Goal: Check status: Check status

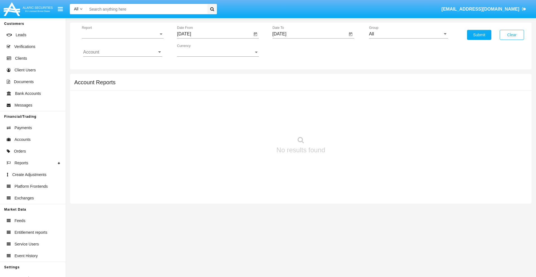
click at [123, 34] on span "Report" at bounding box center [120, 34] width 77 height 5
click at [120, 38] on span "Trades" at bounding box center [122, 38] width 79 height 13
click at [214, 34] on input "[DATE]" at bounding box center [214, 34] width 75 height 5
click at [195, 50] on span "[DATE]" at bounding box center [190, 50] width 12 height 4
click at [249, 123] on div "2025" at bounding box center [249, 123] width 18 height 10
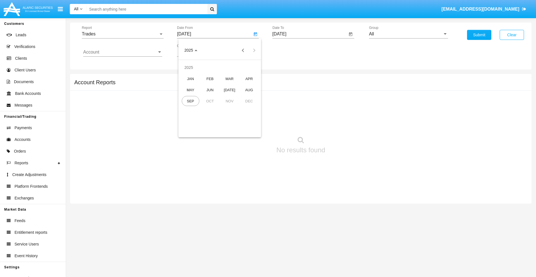
click at [210, 90] on div "JUN" at bounding box center [210, 90] width 18 height 10
click at [197, 108] on div "16" at bounding box center [197, 108] width 10 height 10
type input "06/16/25"
click at [309, 34] on input "[DATE]" at bounding box center [309, 34] width 75 height 5
click at [290, 50] on span "[DATE]" at bounding box center [286, 50] width 12 height 4
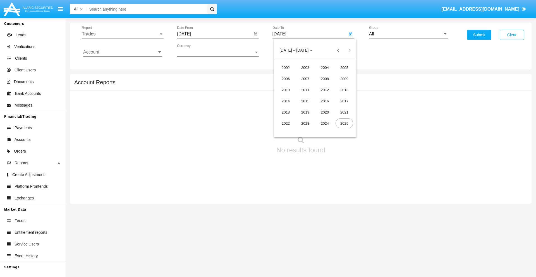
click at [344, 123] on div "2025" at bounding box center [344, 123] width 18 height 10
click at [285, 101] on div "SEP" at bounding box center [286, 101] width 18 height 10
click at [304, 108] on div "16" at bounding box center [304, 108] width 10 height 10
type input "[DATE]"
click at [408, 34] on input "All" at bounding box center [408, 34] width 79 height 5
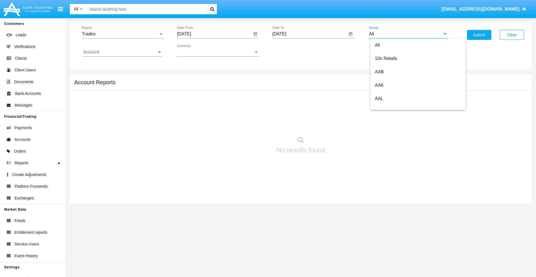
scroll to position [299, 0]
click at [393, 107] on span "Hammer Web Lite" at bounding box center [393, 107] width 36 height 5
type input "Hammer Web Lite"
click at [123, 52] on input "Account" at bounding box center [122, 52] width 79 height 5
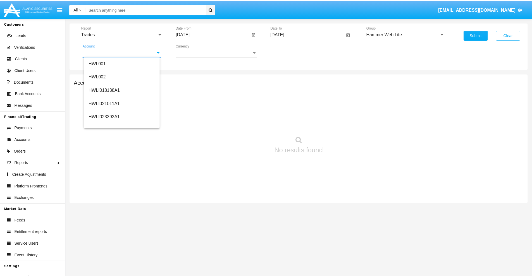
scroll to position [85, 0]
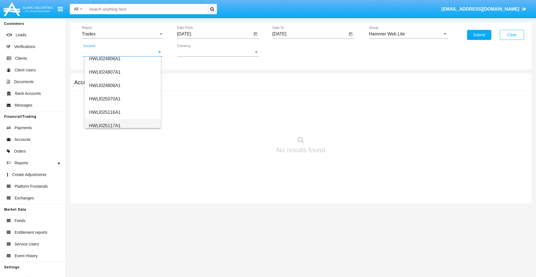
click at [104, 126] on span "HWLI025117A1" at bounding box center [105, 125] width 32 height 5
type input "HWLI025117A1"
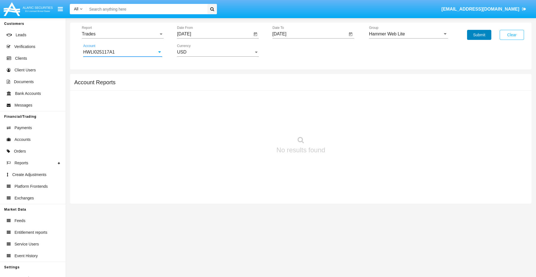
click at [479, 35] on button "Submit" at bounding box center [479, 35] width 24 height 10
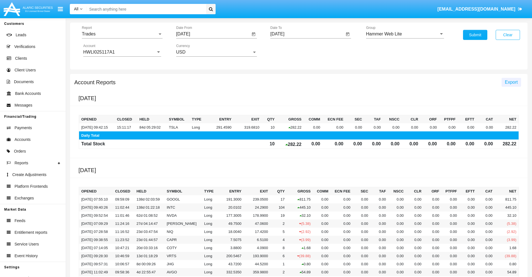
click at [511, 82] on span "Export" at bounding box center [511, 82] width 13 height 5
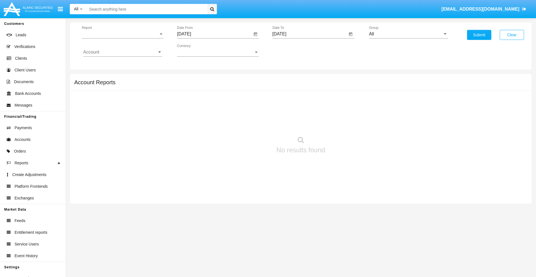
click at [123, 34] on span "Report" at bounding box center [120, 34] width 77 height 5
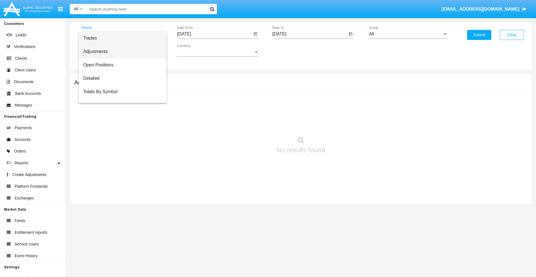
click at [120, 52] on span "Adjustments" at bounding box center [122, 51] width 79 height 13
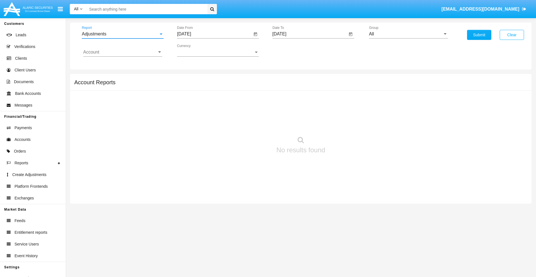
click at [214, 34] on input "[DATE]" at bounding box center [214, 34] width 75 height 5
click at [195, 50] on span "[DATE]" at bounding box center [190, 50] width 12 height 4
click at [249, 123] on div "2025" at bounding box center [249, 123] width 18 height 10
click at [249, 90] on div "AUG" at bounding box center [249, 90] width 18 height 10
click at [253, 97] on div "16" at bounding box center [253, 97] width 10 height 10
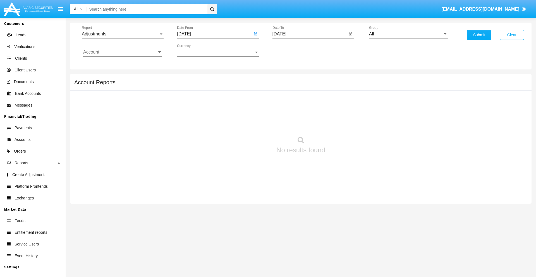
type input "[DATE]"
click at [309, 34] on input "[DATE]" at bounding box center [309, 34] width 75 height 5
click at [290, 50] on span "[DATE]" at bounding box center [286, 50] width 12 height 4
click at [344, 123] on div "2025" at bounding box center [344, 123] width 18 height 10
click at [285, 101] on div "SEP" at bounding box center [286, 101] width 18 height 10
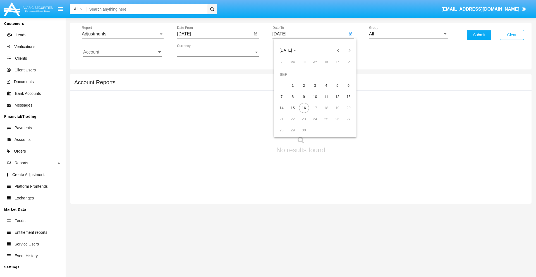
click at [304, 108] on div "16" at bounding box center [304, 108] width 10 height 10
type input "[DATE]"
click at [408, 34] on input "All" at bounding box center [408, 34] width 79 height 5
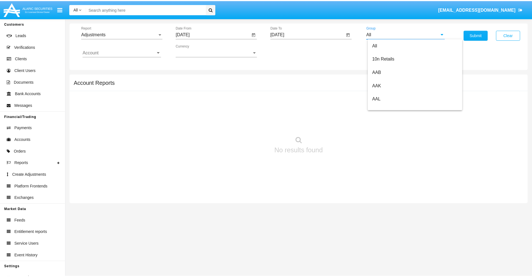
scroll to position [125, 0]
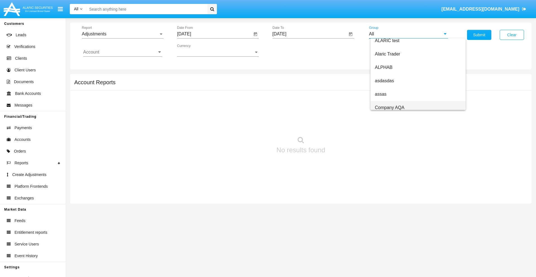
click at [389, 107] on span "Company AQA" at bounding box center [390, 107] width 30 height 5
type input "Company AQA"
click at [123, 52] on input "Account" at bounding box center [122, 52] width 79 height 5
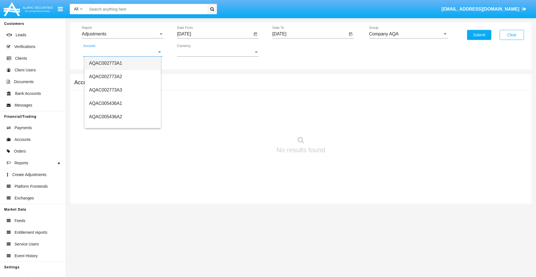
click at [105, 63] on span "AQAC002773A1" at bounding box center [105, 63] width 33 height 5
type input "AQAC002773A1"
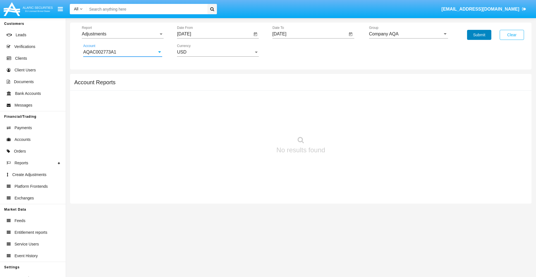
click at [479, 35] on button "Submit" at bounding box center [479, 35] width 24 height 10
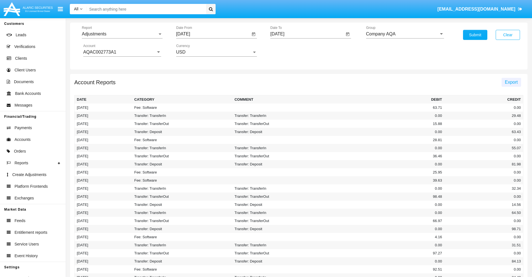
click at [511, 82] on span "Export" at bounding box center [511, 82] width 13 height 5
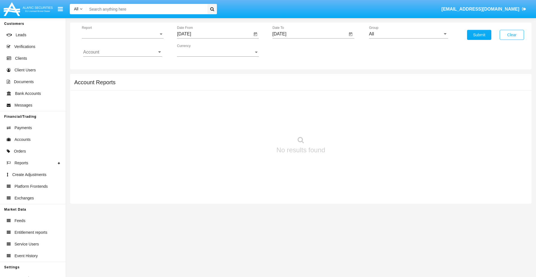
click at [123, 34] on span "Report" at bounding box center [120, 34] width 77 height 5
click at [120, 65] on span "Open Positions" at bounding box center [122, 64] width 79 height 13
click at [214, 34] on input "[DATE]" at bounding box center [214, 34] width 75 height 5
click at [195, 50] on span "[DATE]" at bounding box center [190, 50] width 12 height 4
click at [249, 123] on div "2025" at bounding box center [249, 123] width 18 height 10
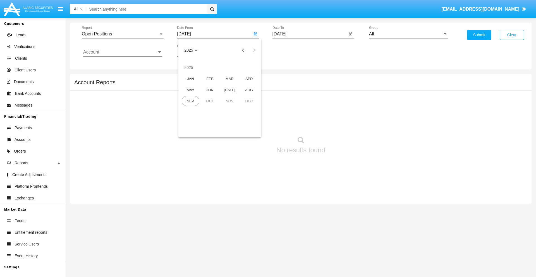
click at [249, 90] on div "AUG" at bounding box center [249, 90] width 18 height 10
click at [253, 97] on div "16" at bounding box center [253, 97] width 10 height 10
type input "08/16/25"
click at [309, 34] on input "[DATE]" at bounding box center [309, 34] width 75 height 5
click at [290, 50] on span "[DATE]" at bounding box center [286, 50] width 12 height 4
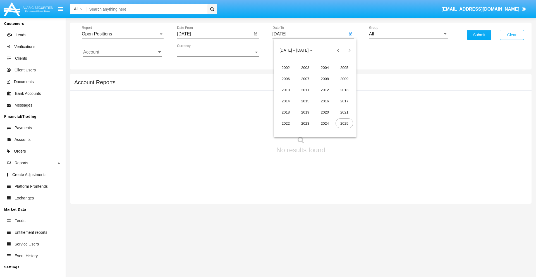
click at [344, 123] on div "2025" at bounding box center [344, 123] width 18 height 10
click at [285, 101] on div "SEP" at bounding box center [286, 101] width 18 height 10
click at [304, 108] on div "16" at bounding box center [304, 108] width 10 height 10
type input "09/16/25"
click at [408, 34] on input "All" at bounding box center [408, 34] width 79 height 5
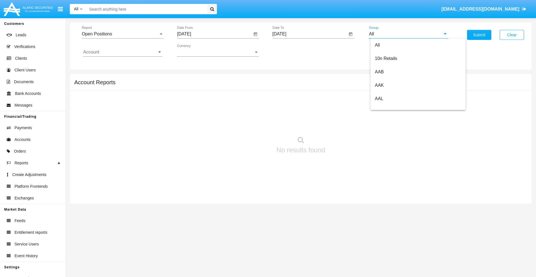
scroll to position [299, 0]
click at [393, 107] on span "Hammer Web Lite" at bounding box center [393, 107] width 36 height 5
type input "Hammer Web Lite"
click at [123, 52] on input "Account" at bounding box center [122, 52] width 79 height 5
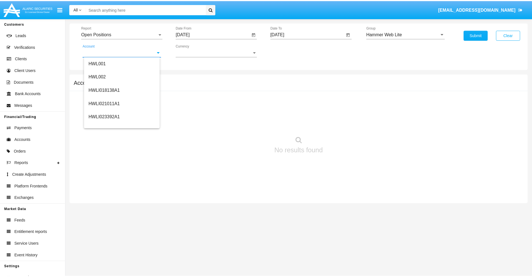
scroll to position [85, 0]
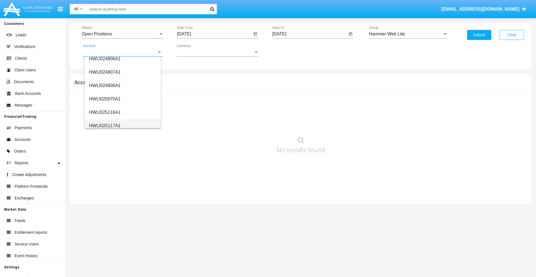
click at [104, 126] on span "HWLI025117A1" at bounding box center [105, 125] width 32 height 5
type input "HWLI025117A1"
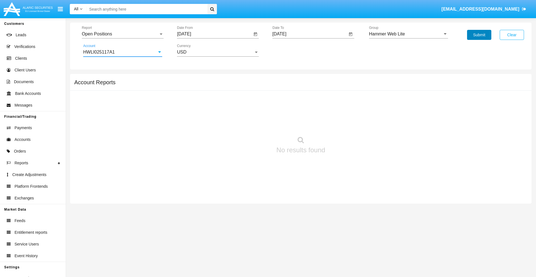
click at [479, 35] on button "Submit" at bounding box center [479, 35] width 24 height 10
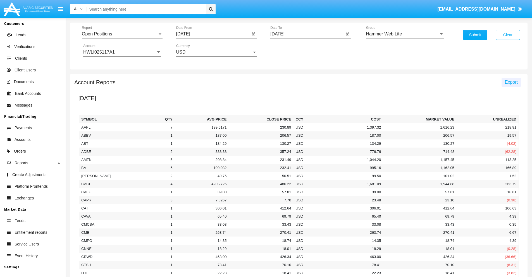
click at [511, 82] on span "Export" at bounding box center [511, 82] width 13 height 5
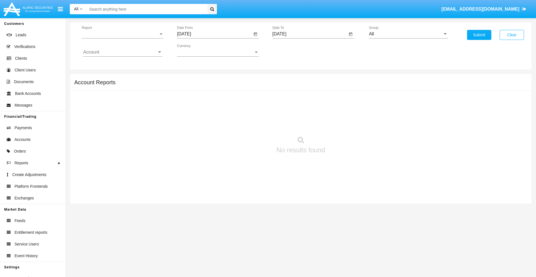
click at [123, 34] on span "Report" at bounding box center [120, 34] width 77 height 5
click at [120, 78] on span "Detailed" at bounding box center [122, 78] width 79 height 13
click at [214, 34] on input "[DATE]" at bounding box center [214, 34] width 75 height 5
click at [195, 50] on span "[DATE]" at bounding box center [190, 50] width 12 height 4
click at [249, 123] on div "2025" at bounding box center [249, 123] width 18 height 10
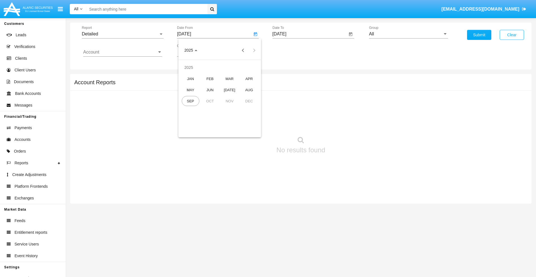
click at [190, 101] on div "SEP" at bounding box center [191, 101] width 18 height 10
click at [253, 85] on div "6" at bounding box center [253, 86] width 10 height 10
type input "09/06/25"
click at [309, 34] on input "[DATE]" at bounding box center [309, 34] width 75 height 5
click at [290, 50] on span "[DATE]" at bounding box center [286, 50] width 12 height 4
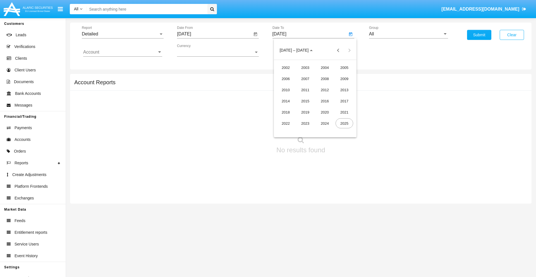
click at [344, 123] on div "2025" at bounding box center [344, 123] width 18 height 10
click at [285, 101] on div "SEP" at bounding box center [286, 101] width 18 height 10
click at [304, 108] on div "16" at bounding box center [304, 108] width 10 height 10
type input "09/16/25"
click at [408, 34] on input "All" at bounding box center [408, 34] width 79 height 5
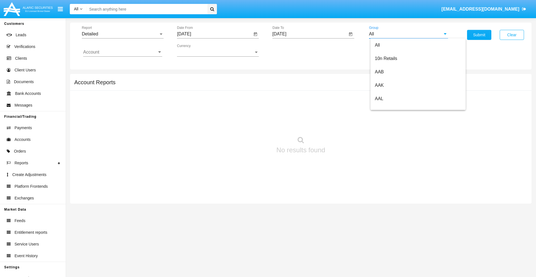
scroll to position [299, 0]
click at [393, 107] on span "Hammer Web Lite" at bounding box center [393, 107] width 36 height 5
type input "Hammer Web Lite"
click at [123, 52] on input "Account" at bounding box center [122, 52] width 79 height 5
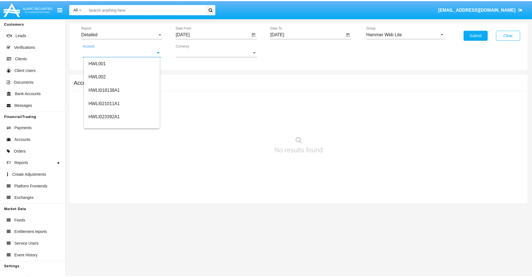
scroll to position [85, 0]
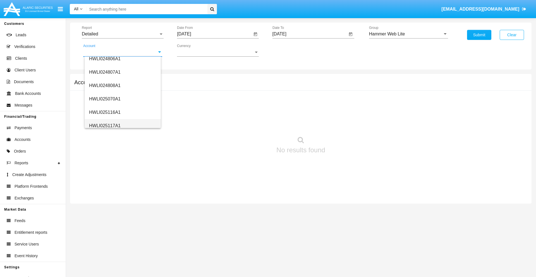
click at [104, 126] on span "HWLI025117A1" at bounding box center [105, 125] width 32 height 5
type input "HWLI025117A1"
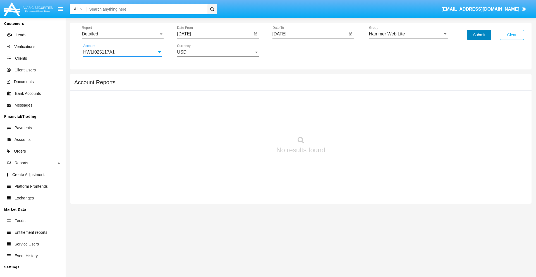
click at [479, 35] on button "Submit" at bounding box center [479, 35] width 24 height 10
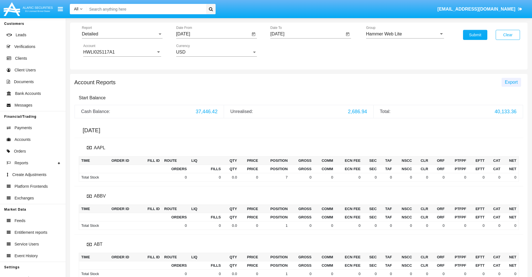
click at [511, 82] on span "Export" at bounding box center [511, 82] width 13 height 5
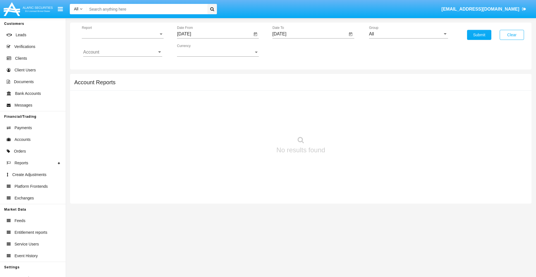
click at [123, 34] on span "Report" at bounding box center [120, 34] width 77 height 5
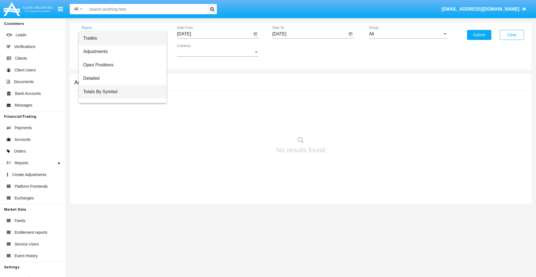
click at [120, 92] on span "Totals By Symbol" at bounding box center [122, 91] width 79 height 13
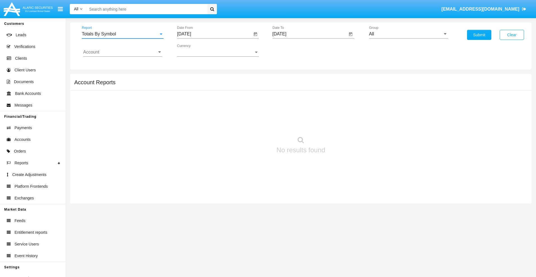
click at [214, 34] on input "[DATE]" at bounding box center [214, 34] width 75 height 5
click at [195, 50] on span "[DATE]" at bounding box center [190, 50] width 12 height 4
click at [249, 123] on div "2025" at bounding box center [249, 123] width 18 height 10
click at [249, 90] on div "AUG" at bounding box center [249, 90] width 18 height 10
click at [186, 108] on div "17" at bounding box center [186, 108] width 10 height 10
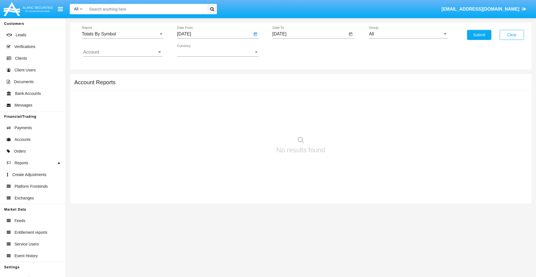
type input "08/17/25"
click at [309, 34] on input "[DATE]" at bounding box center [309, 34] width 75 height 5
click at [290, 50] on span "[DATE]" at bounding box center [286, 50] width 12 height 4
click at [344, 123] on div "2025" at bounding box center [344, 123] width 18 height 10
click at [285, 101] on div "SEP" at bounding box center [286, 101] width 18 height 10
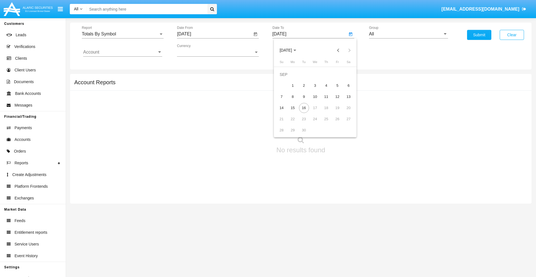
click at [304, 108] on div "16" at bounding box center [304, 108] width 10 height 10
type input "[DATE]"
click at [408, 34] on input "All" at bounding box center [408, 34] width 79 height 5
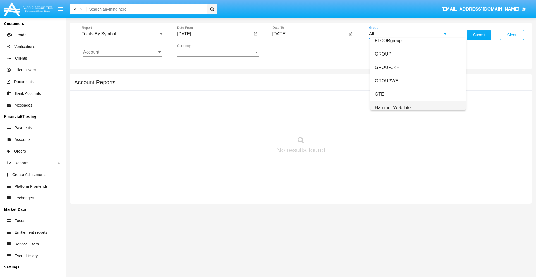
click at [393, 107] on span "Hammer Web Lite" at bounding box center [393, 107] width 36 height 5
type input "Hammer Web Lite"
click at [123, 52] on input "Account" at bounding box center [122, 52] width 79 height 5
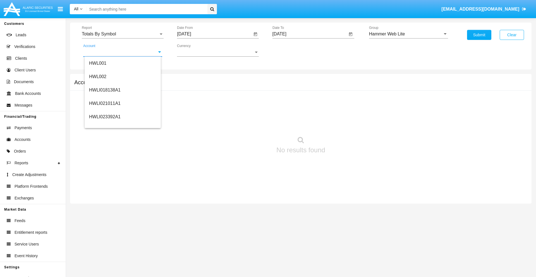
click at [104, 208] on span "HWLI025117A1" at bounding box center [105, 210] width 32 height 5
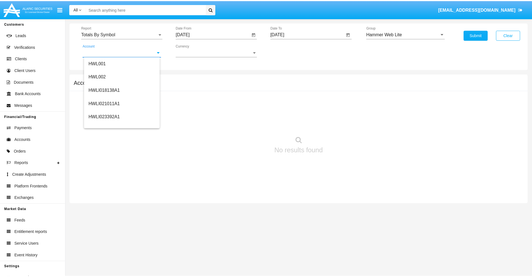
scroll to position [0, 0]
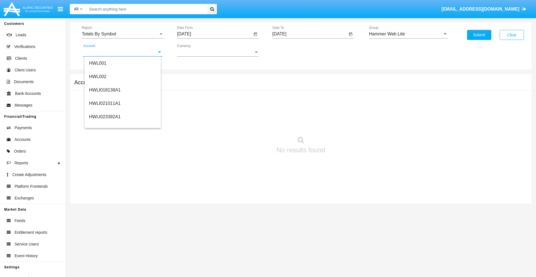
type input "HWLI025117A1"
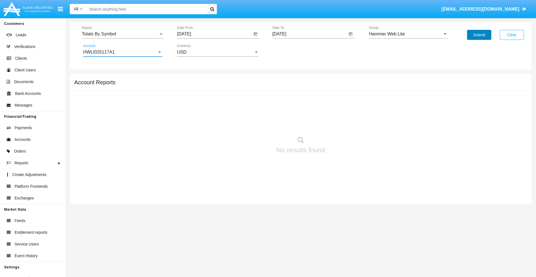
click at [479, 35] on button "Submit" at bounding box center [479, 35] width 24 height 10
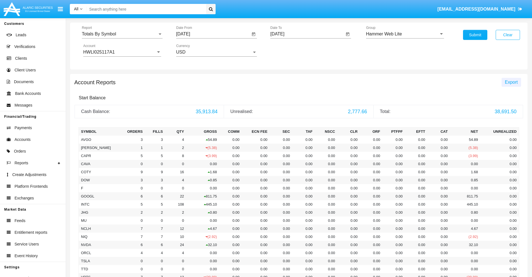
click at [511, 82] on span "Export" at bounding box center [511, 82] width 13 height 5
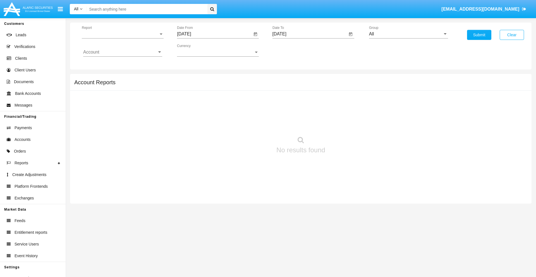
click at [123, 34] on span "Report" at bounding box center [120, 34] width 77 height 5
click at [120, 96] on span "Totals By Date" at bounding box center [122, 96] width 79 height 13
click at [214, 34] on input "[DATE]" at bounding box center [214, 34] width 75 height 5
click at [195, 50] on span "[DATE]" at bounding box center [190, 50] width 12 height 4
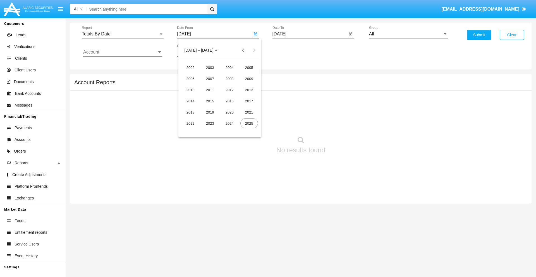
click at [249, 123] on div "2025" at bounding box center [249, 123] width 18 height 10
click at [190, 101] on div "SEP" at bounding box center [191, 101] width 18 height 10
click at [197, 85] on div "1" at bounding box center [197, 86] width 10 height 10
type input "[DATE]"
click at [309, 34] on input "[DATE]" at bounding box center [309, 34] width 75 height 5
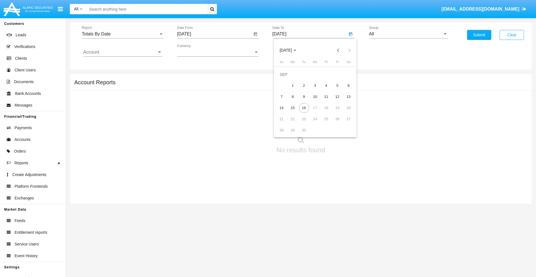
click at [290, 50] on span "[DATE]" at bounding box center [286, 50] width 12 height 4
click at [344, 123] on div "2025" at bounding box center [344, 123] width 18 height 10
click at [285, 101] on div "SEP" at bounding box center [286, 101] width 18 height 10
click at [304, 108] on div "16" at bounding box center [304, 108] width 10 height 10
type input "[DATE]"
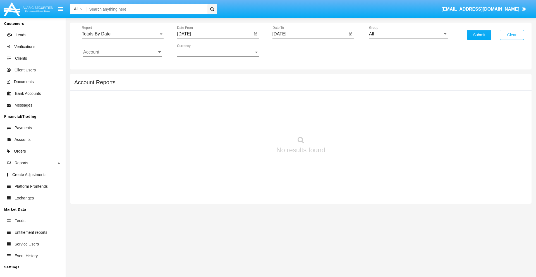
click at [408, 34] on input "All" at bounding box center [408, 34] width 79 height 5
click at [393, 107] on span "Hammer Web Lite" at bounding box center [393, 107] width 36 height 5
type input "Hammer Web Lite"
click at [123, 52] on input "Account" at bounding box center [122, 52] width 79 height 5
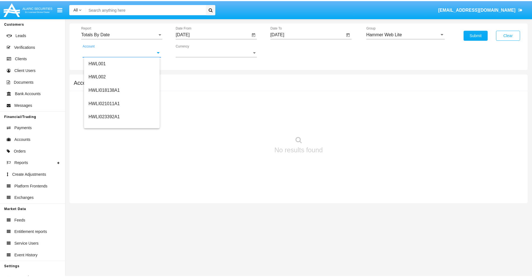
scroll to position [85, 0]
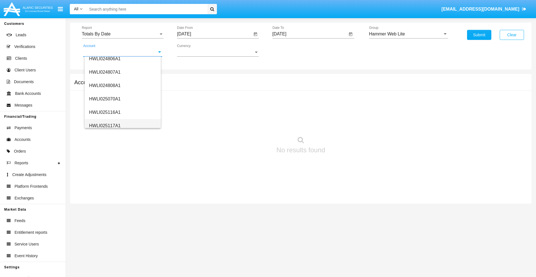
click at [104, 126] on span "HWLI025117A1" at bounding box center [105, 125] width 32 height 5
type input "HWLI025117A1"
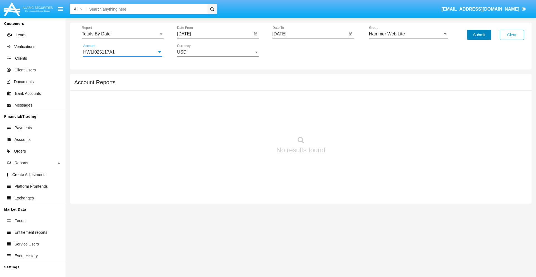
click at [479, 35] on button "Submit" at bounding box center [479, 35] width 24 height 10
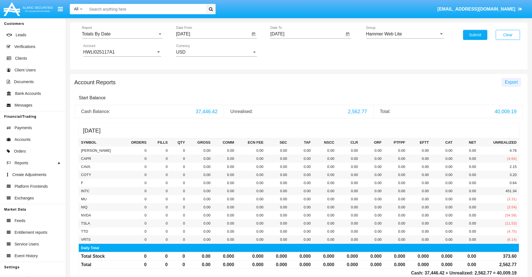
click at [511, 82] on span "Export" at bounding box center [511, 82] width 13 height 5
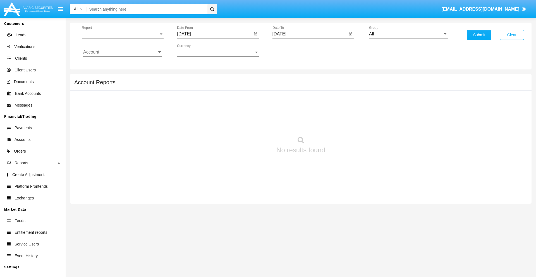
click at [123, 34] on span "Report" at bounding box center [120, 34] width 77 height 5
click at [120, 96] on span "Summary By Date" at bounding box center [122, 96] width 79 height 13
click at [214, 34] on input "[DATE]" at bounding box center [214, 34] width 75 height 5
click at [195, 50] on span "[DATE]" at bounding box center [190, 50] width 12 height 4
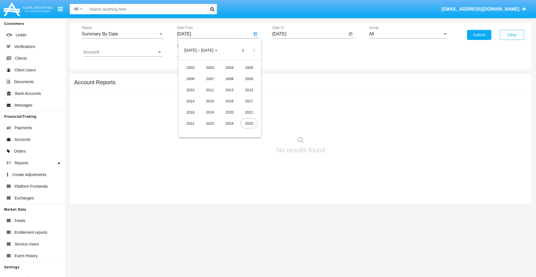
click at [249, 123] on div "2025" at bounding box center [249, 123] width 18 height 10
click at [190, 101] on div "SEP" at bounding box center [191, 101] width 18 height 10
click at [197, 85] on div "1" at bounding box center [197, 86] width 10 height 10
type input "09/01/25"
click at [309, 34] on input "[DATE]" at bounding box center [309, 34] width 75 height 5
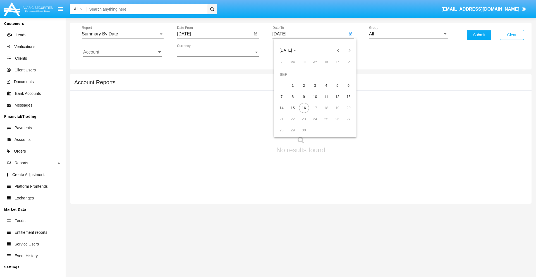
click at [290, 50] on span "[DATE]" at bounding box center [286, 50] width 12 height 4
click at [344, 123] on div "2025" at bounding box center [344, 123] width 18 height 10
click at [285, 101] on div "SEP" at bounding box center [286, 101] width 18 height 10
click at [304, 108] on div "16" at bounding box center [304, 108] width 10 height 10
type input "[DATE]"
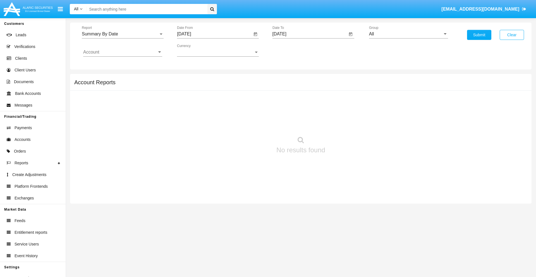
click at [408, 34] on input "All" at bounding box center [408, 34] width 79 height 5
click at [393, 107] on span "Hammer Web Lite" at bounding box center [393, 107] width 36 height 5
type input "Hammer Web Lite"
click at [123, 52] on input "Account" at bounding box center [122, 52] width 79 height 5
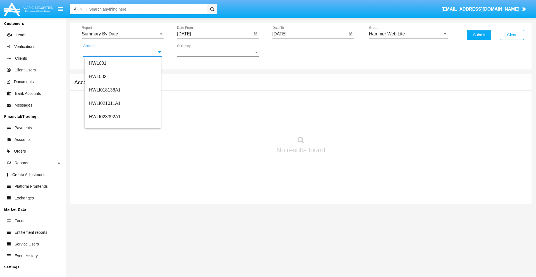
scroll to position [85, 0]
click at [104, 126] on span "HWLI025117A1" at bounding box center [105, 125] width 32 height 5
type input "HWLI025117A1"
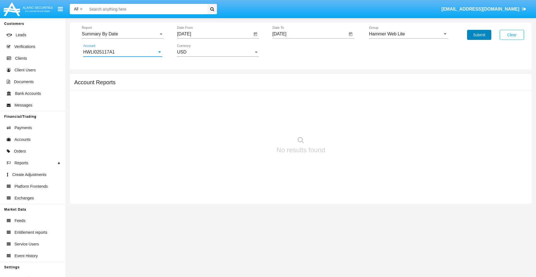
click at [479, 35] on button "Submit" at bounding box center [479, 35] width 24 height 10
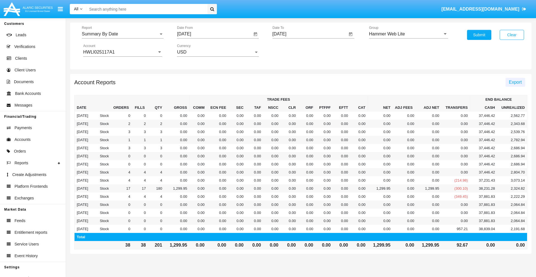
click at [515, 82] on span "Export" at bounding box center [515, 82] width 13 height 5
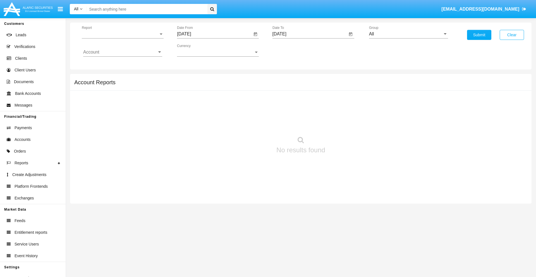
click at [123, 34] on span "Report" at bounding box center [120, 34] width 77 height 5
click at [120, 96] on span "Fees By Destination" at bounding box center [122, 96] width 79 height 13
click at [214, 34] on input "[DATE]" at bounding box center [214, 34] width 75 height 5
click at [195, 50] on span "[DATE]" at bounding box center [190, 50] width 12 height 4
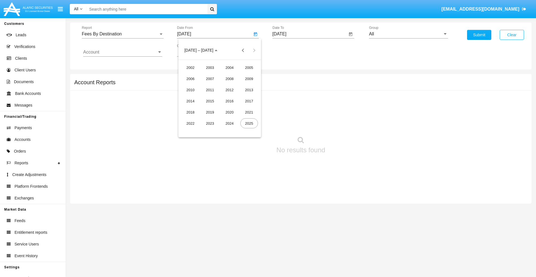
click at [249, 123] on div "2025" at bounding box center [249, 123] width 18 height 10
click at [210, 90] on div "JUN" at bounding box center [210, 90] width 18 height 10
click at [197, 108] on div "16" at bounding box center [197, 108] width 10 height 10
type input "[DATE]"
click at [309, 34] on input "[DATE]" at bounding box center [309, 34] width 75 height 5
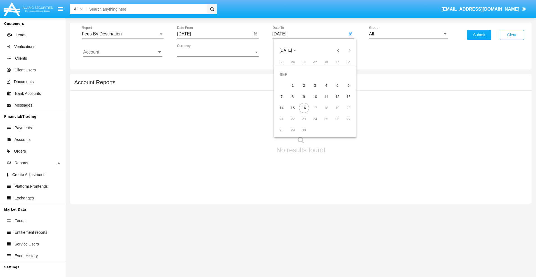
click at [290, 50] on span "[DATE]" at bounding box center [286, 50] width 12 height 4
click at [344, 123] on div "2025" at bounding box center [344, 123] width 18 height 10
click at [285, 101] on div "SEP" at bounding box center [286, 101] width 18 height 10
click at [304, 108] on div "16" at bounding box center [304, 108] width 10 height 10
type input "[DATE]"
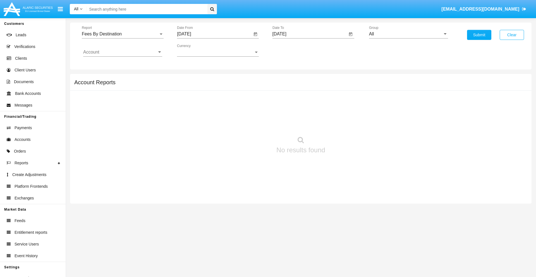
click at [408, 34] on input "All" at bounding box center [408, 34] width 79 height 5
click at [393, 107] on span "Hammer Web Lite" at bounding box center [393, 107] width 36 height 5
type input "Hammer Web Lite"
click at [123, 52] on input "Account" at bounding box center [122, 52] width 79 height 5
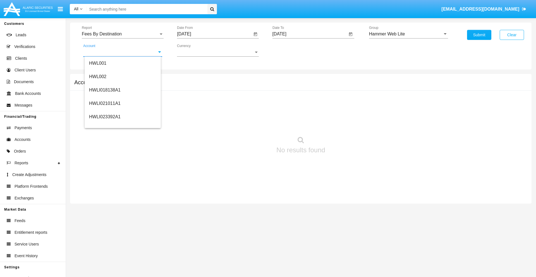
scroll to position [85, 0]
click at [104, 126] on span "HWLI025117A1" at bounding box center [105, 125] width 32 height 5
type input "HWLI025117A1"
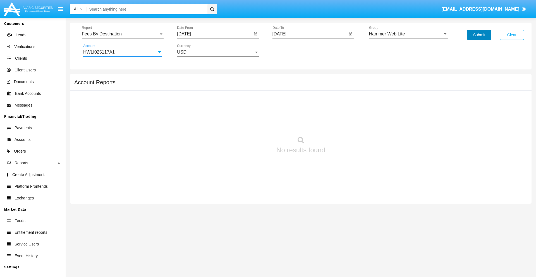
click at [479, 35] on button "Submit" at bounding box center [479, 35] width 24 height 10
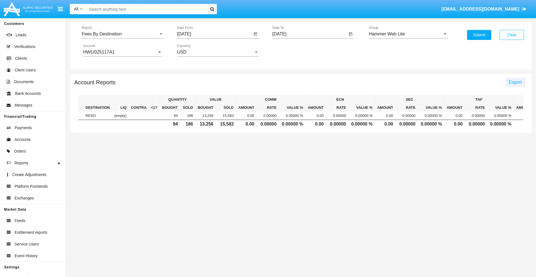
click at [515, 82] on span "Export" at bounding box center [515, 82] width 13 height 5
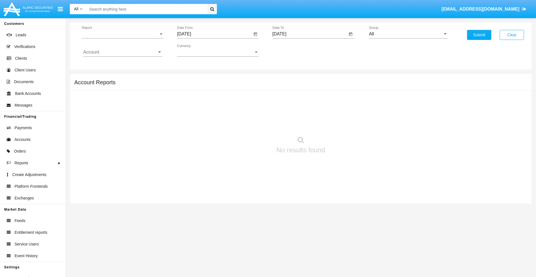
click at [123, 34] on span "Report" at bounding box center [120, 34] width 77 height 5
click at [120, 38] on span "Trades" at bounding box center [122, 38] width 79 height 13
click at [214, 34] on input "[DATE]" at bounding box center [214, 34] width 75 height 5
click at [195, 50] on span "[DATE]" at bounding box center [190, 50] width 12 height 4
click at [210, 112] on div "2019" at bounding box center [210, 112] width 18 height 10
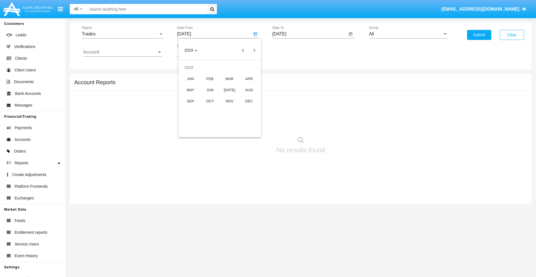
click at [190, 79] on div "JAN" at bounding box center [191, 79] width 18 height 10
click at [208, 85] on div "1" at bounding box center [208, 86] width 10 height 10
type input "[DATE]"
click at [309, 34] on input "[DATE]" at bounding box center [309, 34] width 75 height 5
click at [290, 50] on span "[DATE]" at bounding box center [286, 50] width 12 height 4
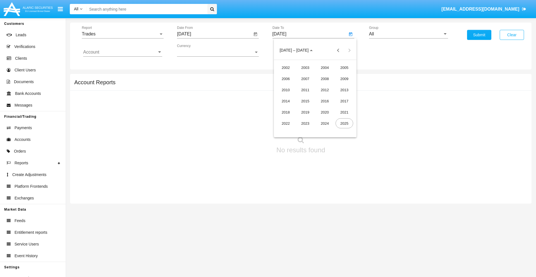
click at [305, 112] on div "2019" at bounding box center [305, 112] width 18 height 10
click at [285, 79] on div "JAN" at bounding box center [286, 79] width 18 height 10
click at [304, 85] on div "1" at bounding box center [304, 86] width 10 height 10
type input "[DATE]"
click at [123, 52] on input "Account" at bounding box center [122, 52] width 79 height 5
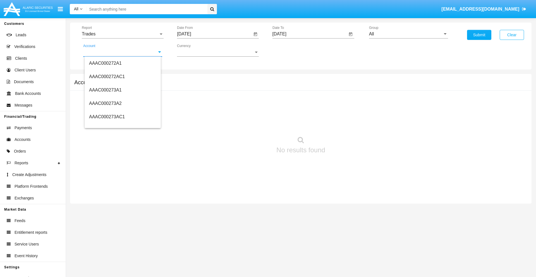
scroll to position [63688, 0]
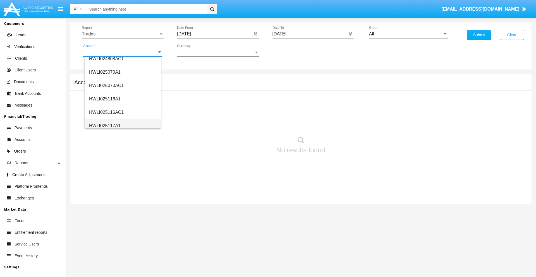
click at [104, 126] on span "HWLI025117A1" at bounding box center [105, 125] width 32 height 5
type input "HWLI025117A1"
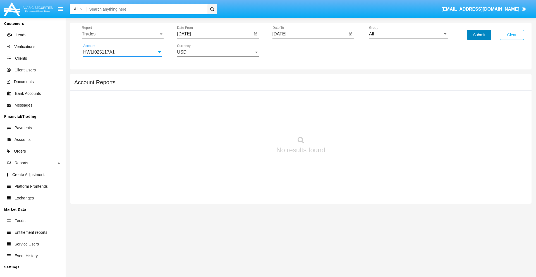
click at [479, 35] on button "Submit" at bounding box center [479, 35] width 24 height 10
click at [123, 34] on span "Report" at bounding box center [120, 34] width 77 height 5
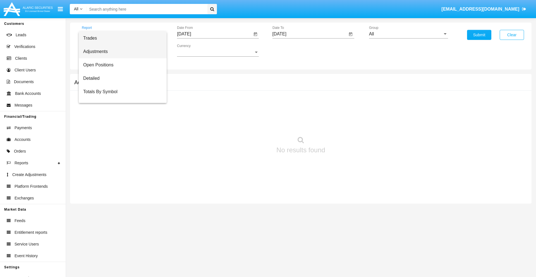
click at [120, 52] on span "Adjustments" at bounding box center [122, 51] width 79 height 13
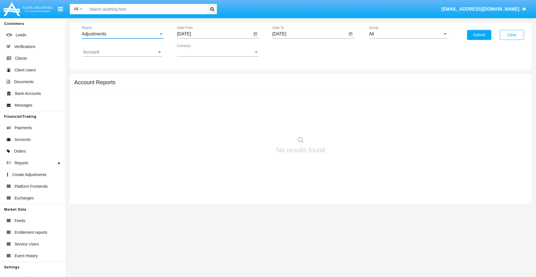
click at [214, 34] on input "[DATE]" at bounding box center [214, 34] width 75 height 5
click at [195, 50] on span "[DATE]" at bounding box center [190, 50] width 12 height 4
click at [210, 112] on div "2019" at bounding box center [210, 112] width 18 height 10
click at [190, 79] on div "JAN" at bounding box center [191, 79] width 18 height 10
click at [208, 85] on div "1" at bounding box center [208, 86] width 10 height 10
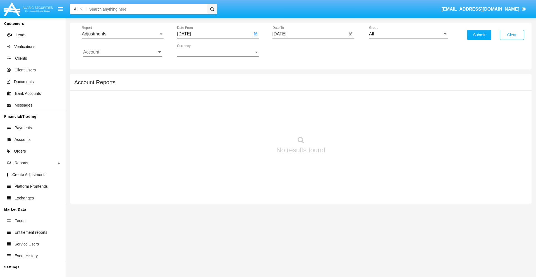
type input "[DATE]"
click at [309, 34] on input "[DATE]" at bounding box center [309, 34] width 75 height 5
click at [290, 50] on span "[DATE]" at bounding box center [286, 50] width 12 height 4
click at [305, 112] on div "2019" at bounding box center [305, 112] width 18 height 10
click at [285, 79] on div "JAN" at bounding box center [286, 79] width 18 height 10
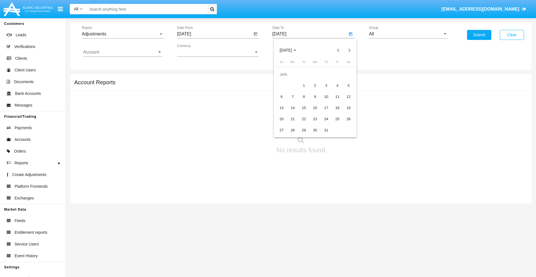
click at [304, 85] on div "1" at bounding box center [304, 86] width 10 height 10
type input "[DATE]"
click at [123, 52] on input "Account" at bounding box center [122, 52] width 79 height 5
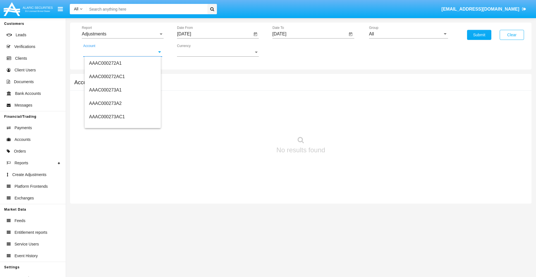
scroll to position [63688, 0]
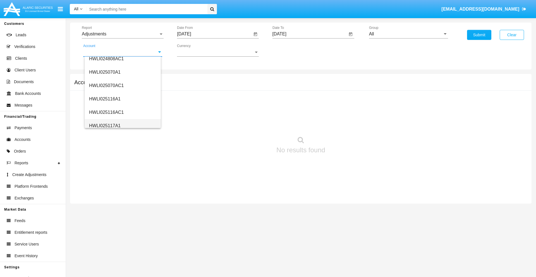
click at [104, 126] on span "HWLI025117A1" at bounding box center [105, 125] width 32 height 5
type input "HWLI025117A1"
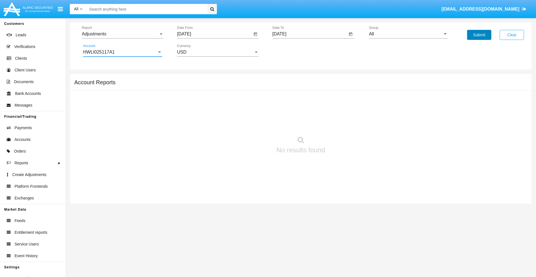
click at [479, 35] on button "Submit" at bounding box center [479, 35] width 24 height 10
click at [123, 34] on span "Report" at bounding box center [120, 34] width 77 height 5
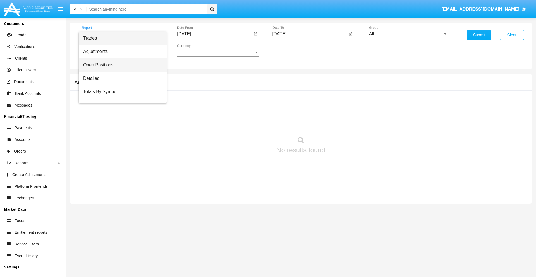
click at [120, 65] on span "Open Positions" at bounding box center [122, 64] width 79 height 13
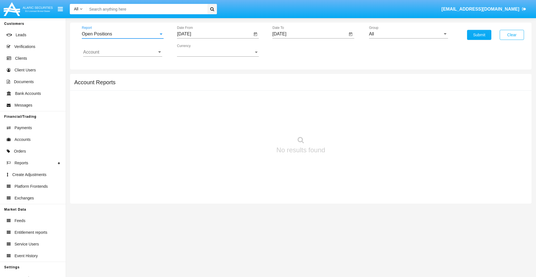
click at [214, 34] on input "[DATE]" at bounding box center [214, 34] width 75 height 5
click at [195, 50] on span "[DATE]" at bounding box center [190, 50] width 12 height 4
click at [210, 112] on div "2019" at bounding box center [210, 112] width 18 height 10
click at [190, 79] on div "JAN" at bounding box center [191, 79] width 18 height 10
click at [208, 85] on div "1" at bounding box center [208, 86] width 10 height 10
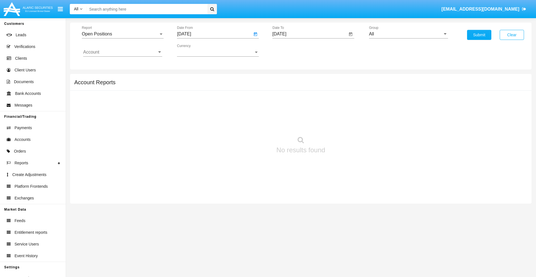
type input "[DATE]"
click at [309, 34] on input "[DATE]" at bounding box center [309, 34] width 75 height 5
click at [290, 50] on span "[DATE]" at bounding box center [286, 50] width 12 height 4
click at [305, 112] on div "2019" at bounding box center [305, 112] width 18 height 10
click at [285, 79] on div "JAN" at bounding box center [286, 79] width 18 height 10
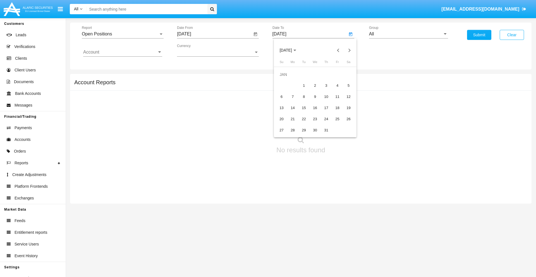
click at [304, 85] on div "1" at bounding box center [304, 86] width 10 height 10
type input "[DATE]"
click at [123, 52] on input "Account" at bounding box center [122, 52] width 79 height 5
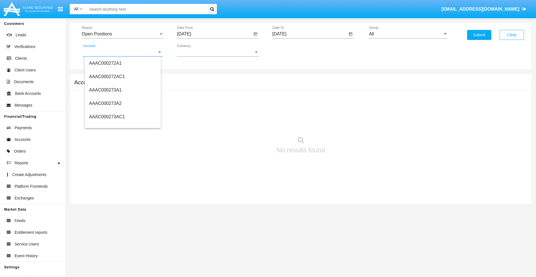
scroll to position [63688, 0]
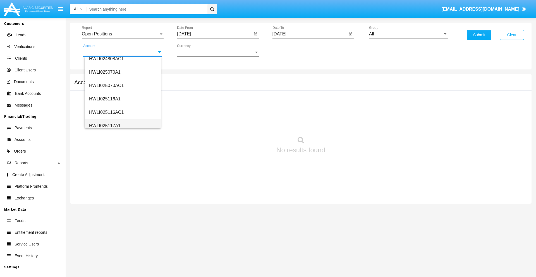
click at [104, 126] on span "HWLI025117A1" at bounding box center [105, 125] width 32 height 5
type input "HWLI025117A1"
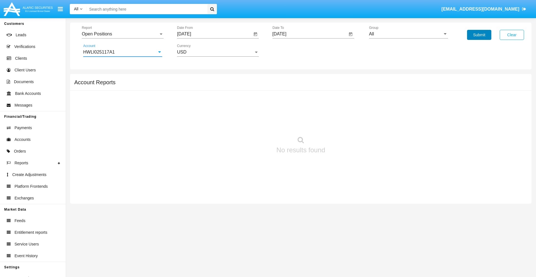
click at [479, 35] on button "Submit" at bounding box center [479, 35] width 24 height 10
click at [123, 34] on span "Report" at bounding box center [120, 34] width 77 height 5
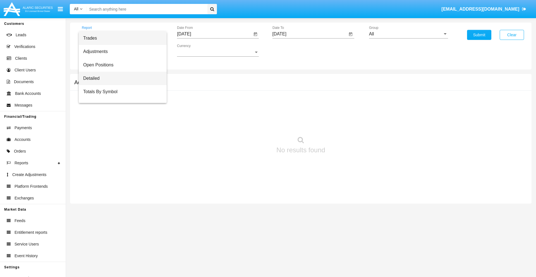
click at [120, 78] on span "Detailed" at bounding box center [122, 78] width 79 height 13
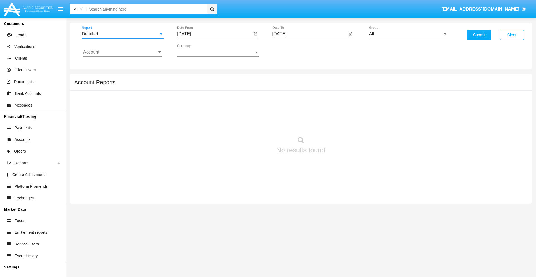
click at [214, 34] on input "[DATE]" at bounding box center [214, 34] width 75 height 5
click at [195, 50] on span "[DATE]" at bounding box center [190, 50] width 12 height 4
click at [210, 112] on div "2019" at bounding box center [210, 112] width 18 height 10
click at [190, 79] on div "JAN" at bounding box center [191, 79] width 18 height 10
click at [208, 85] on div "1" at bounding box center [208, 86] width 10 height 10
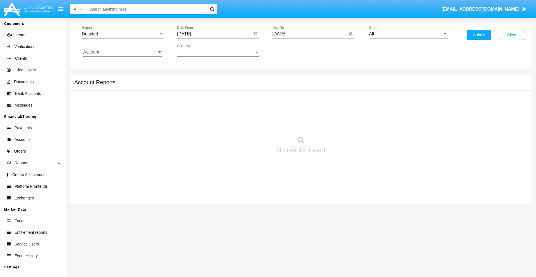
type input "[DATE]"
click at [309, 34] on input "[DATE]" at bounding box center [309, 34] width 75 height 5
click at [290, 50] on span "[DATE]" at bounding box center [286, 50] width 12 height 4
click at [305, 112] on div "2019" at bounding box center [305, 112] width 18 height 10
click at [285, 79] on div "JAN" at bounding box center [286, 79] width 18 height 10
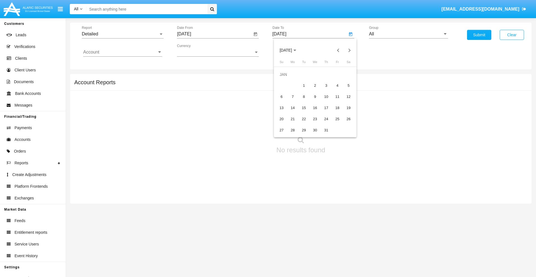
click at [304, 85] on div "1" at bounding box center [304, 86] width 10 height 10
type input "[DATE]"
click at [123, 52] on input "Account" at bounding box center [122, 52] width 79 height 5
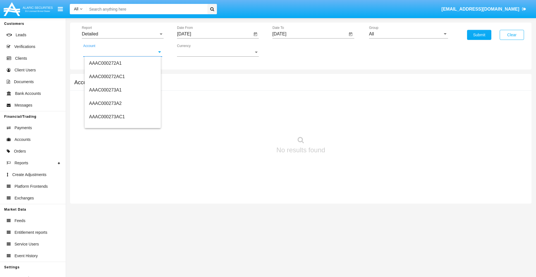
scroll to position [63688, 0]
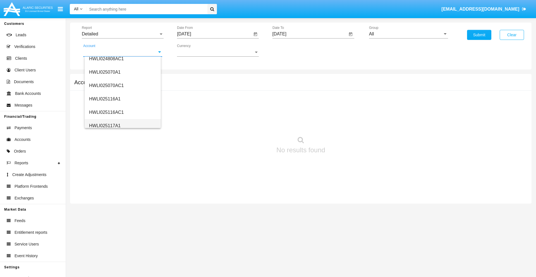
click at [104, 126] on span "HWLI025117A1" at bounding box center [105, 125] width 32 height 5
type input "HWLI025117A1"
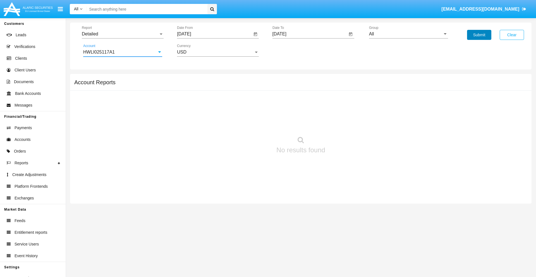
click at [479, 35] on button "Submit" at bounding box center [479, 35] width 24 height 10
click at [123, 34] on span "Report" at bounding box center [120, 34] width 77 height 5
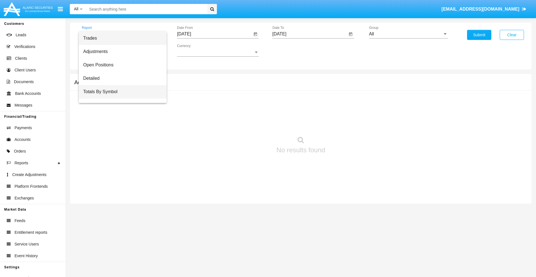
click at [120, 92] on span "Totals By Symbol" at bounding box center [122, 91] width 79 height 13
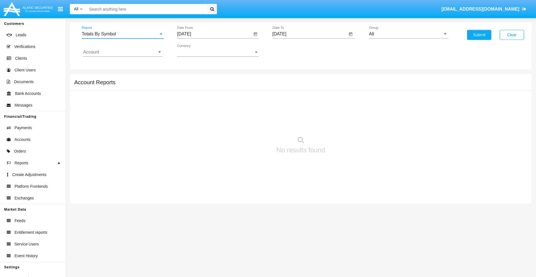
click at [214, 34] on input "[DATE]" at bounding box center [214, 34] width 75 height 5
click at [195, 50] on span "[DATE]" at bounding box center [190, 50] width 12 height 4
click at [210, 112] on div "2019" at bounding box center [210, 112] width 18 height 10
click at [190, 79] on div "JAN" at bounding box center [191, 79] width 18 height 10
click at [208, 85] on div "1" at bounding box center [208, 86] width 10 height 10
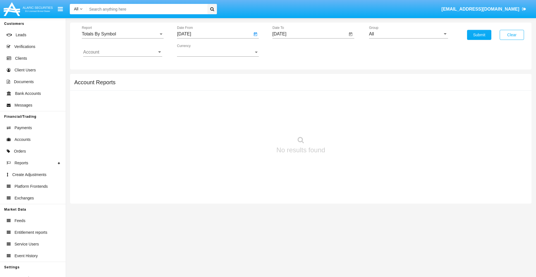
type input "[DATE]"
click at [309, 34] on input "[DATE]" at bounding box center [309, 34] width 75 height 5
click at [290, 50] on span "[DATE]" at bounding box center [286, 50] width 12 height 4
click at [305, 112] on div "2019" at bounding box center [305, 112] width 18 height 10
click at [285, 79] on div "JAN" at bounding box center [286, 79] width 18 height 10
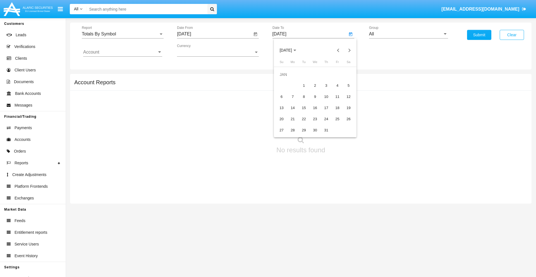
click at [304, 85] on div "1" at bounding box center [304, 86] width 10 height 10
type input "[DATE]"
click at [123, 52] on input "Account" at bounding box center [122, 52] width 79 height 5
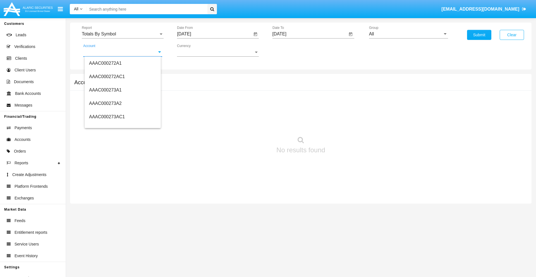
scroll to position [63688, 0]
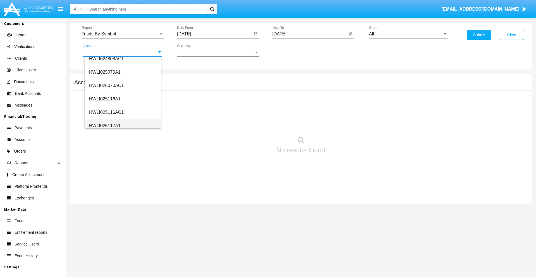
click at [104, 126] on span "HWLI025117A1" at bounding box center [105, 125] width 32 height 5
type input "HWLI025117A1"
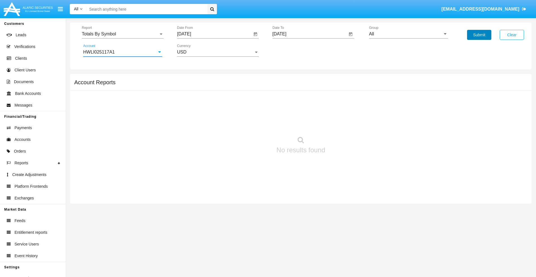
click at [479, 35] on button "Submit" at bounding box center [479, 35] width 24 height 10
click at [123, 34] on span "Report" at bounding box center [120, 34] width 77 height 5
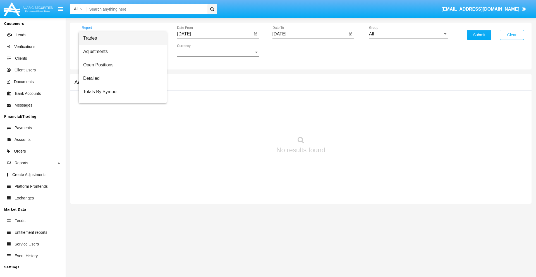
scroll to position [9, 0]
click at [120, 96] on span "Totals By Date" at bounding box center [122, 96] width 79 height 13
click at [214, 34] on input "[DATE]" at bounding box center [214, 34] width 75 height 5
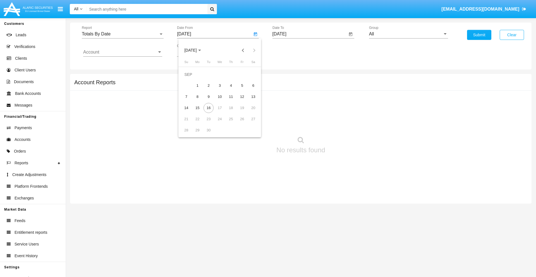
click at [195, 50] on span "[DATE]" at bounding box center [190, 50] width 12 height 4
click at [210, 112] on div "2019" at bounding box center [210, 112] width 18 height 10
click at [190, 79] on div "JAN" at bounding box center [191, 79] width 18 height 10
click at [208, 85] on div "1" at bounding box center [208, 86] width 10 height 10
type input "[DATE]"
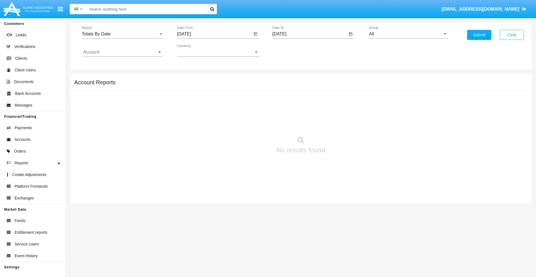
click at [309, 34] on input "[DATE]" at bounding box center [309, 34] width 75 height 5
click at [290, 50] on span "[DATE]" at bounding box center [286, 50] width 12 height 4
click at [305, 112] on div "2019" at bounding box center [305, 112] width 18 height 10
click at [285, 79] on div "JAN" at bounding box center [286, 79] width 18 height 10
click at [304, 85] on div "1" at bounding box center [304, 86] width 10 height 10
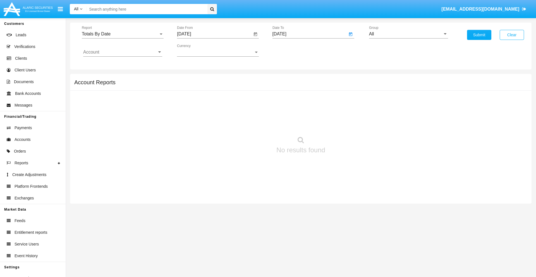
type input "[DATE]"
click at [123, 52] on input "Account" at bounding box center [122, 52] width 79 height 5
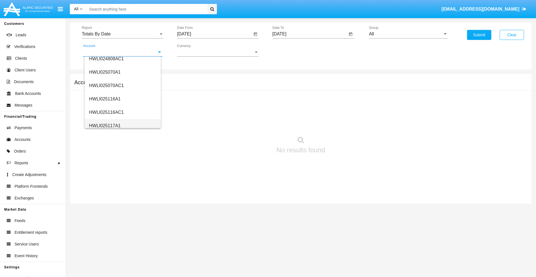
click at [104, 126] on span "HWLI025117A1" at bounding box center [105, 125] width 32 height 5
type input "HWLI025117A1"
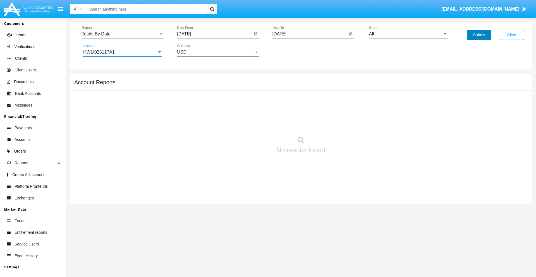
click at [479, 35] on button "Submit" at bounding box center [479, 35] width 24 height 10
click at [123, 34] on span "Report" at bounding box center [120, 34] width 77 height 5
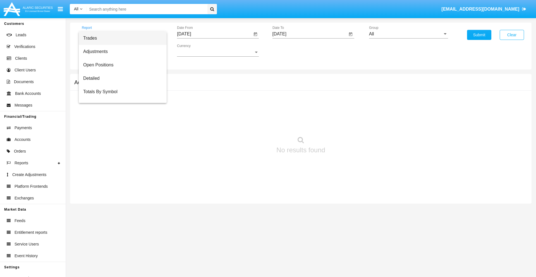
scroll to position [22, 0]
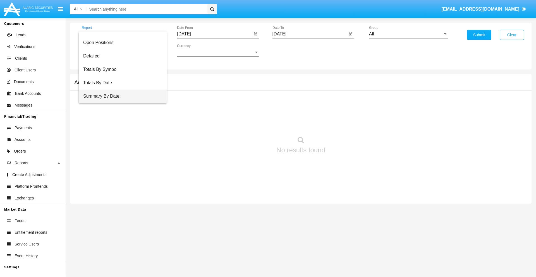
click at [120, 96] on span "Summary By Date" at bounding box center [122, 96] width 79 height 13
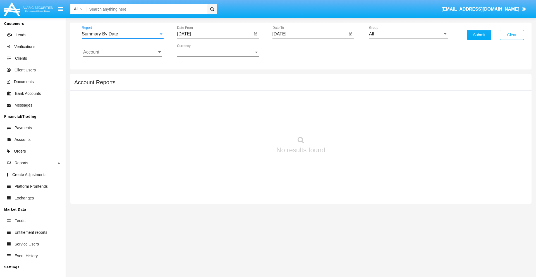
click at [214, 34] on input "[DATE]" at bounding box center [214, 34] width 75 height 5
click at [195, 50] on span "[DATE]" at bounding box center [190, 50] width 12 height 4
click at [210, 112] on div "2019" at bounding box center [210, 112] width 18 height 10
click at [190, 79] on div "JAN" at bounding box center [191, 79] width 18 height 10
click at [208, 85] on div "1" at bounding box center [208, 86] width 10 height 10
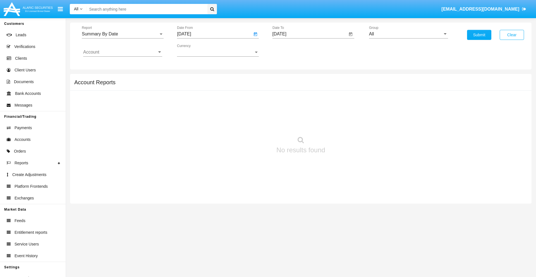
type input "[DATE]"
click at [309, 34] on input "[DATE]" at bounding box center [309, 34] width 75 height 5
click at [290, 50] on span "[DATE]" at bounding box center [286, 50] width 12 height 4
click at [305, 112] on div "2019" at bounding box center [305, 112] width 18 height 10
click at [285, 79] on div "JAN" at bounding box center [286, 79] width 18 height 10
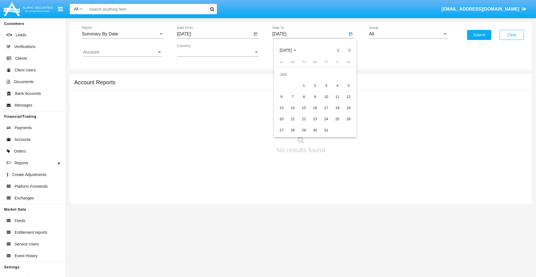
click at [304, 85] on div "1" at bounding box center [304, 86] width 10 height 10
type input "01/01/19"
click at [123, 52] on input "Account" at bounding box center [122, 52] width 79 height 5
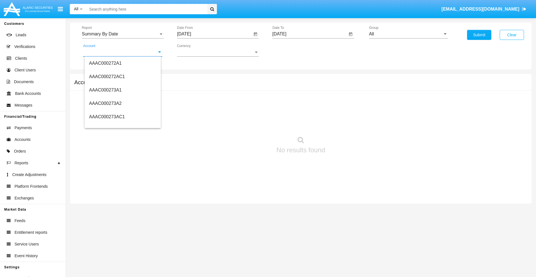
scroll to position [63688, 0]
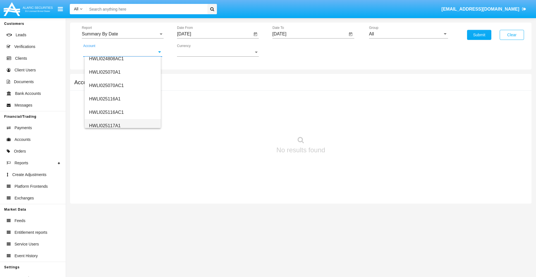
click at [104, 126] on span "HWLI025117A1" at bounding box center [105, 125] width 32 height 5
type input "HWLI025117A1"
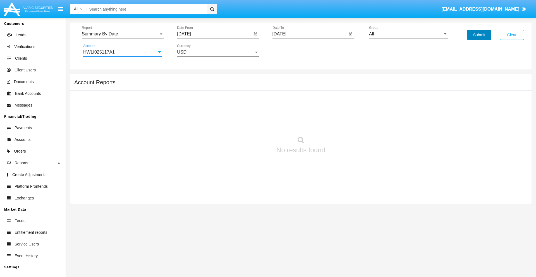
click at [479, 35] on button "Submit" at bounding box center [479, 35] width 24 height 10
click at [123, 34] on span "Report" at bounding box center [120, 34] width 77 height 5
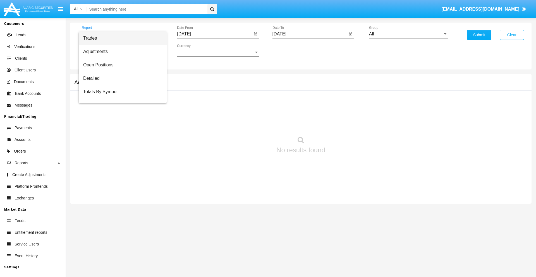
scroll to position [36, 0]
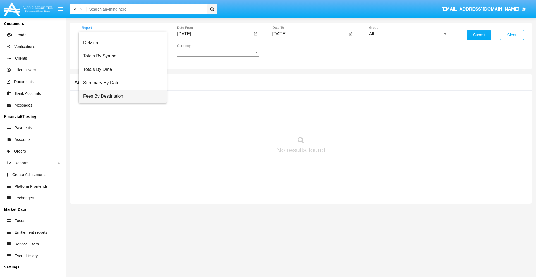
click at [120, 96] on span "Fees By Destination" at bounding box center [122, 96] width 79 height 13
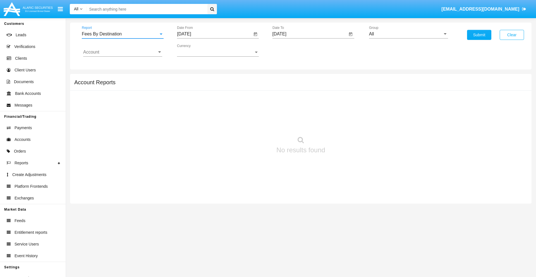
click at [214, 34] on input "[DATE]" at bounding box center [214, 34] width 75 height 5
click at [195, 50] on span "[DATE]" at bounding box center [190, 50] width 12 height 4
click at [210, 112] on div "2019" at bounding box center [210, 112] width 18 height 10
click at [190, 79] on div "JAN" at bounding box center [191, 79] width 18 height 10
click at [208, 85] on div "1" at bounding box center [208, 86] width 10 height 10
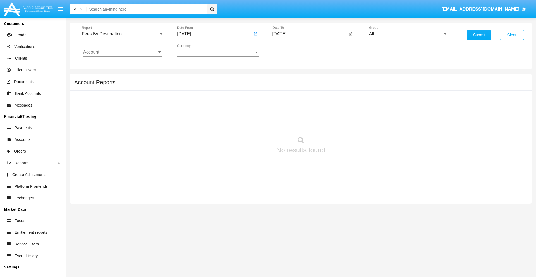
type input "[DATE]"
click at [309, 34] on input "[DATE]" at bounding box center [309, 34] width 75 height 5
click at [290, 50] on span "[DATE]" at bounding box center [286, 50] width 12 height 4
click at [305, 112] on div "2019" at bounding box center [305, 112] width 18 height 10
click at [285, 79] on div "JAN" at bounding box center [286, 79] width 18 height 10
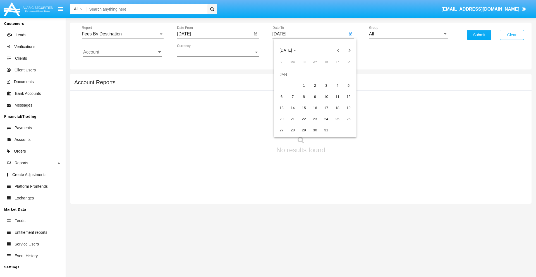
click at [304, 85] on div "1" at bounding box center [304, 86] width 10 height 10
type input "[DATE]"
click at [123, 52] on input "Account" at bounding box center [122, 52] width 79 height 5
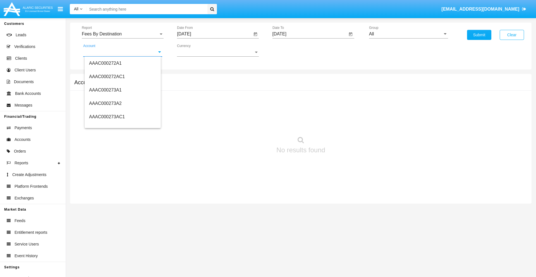
scroll to position [63688, 0]
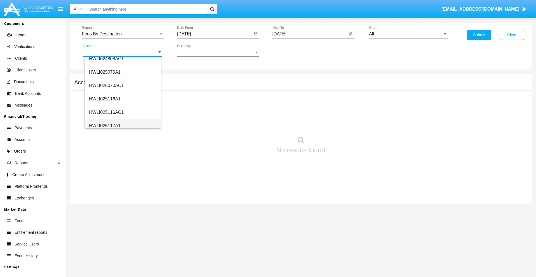
click at [104, 126] on span "HWLI025117A1" at bounding box center [105, 125] width 32 height 5
type input "HWLI025117A1"
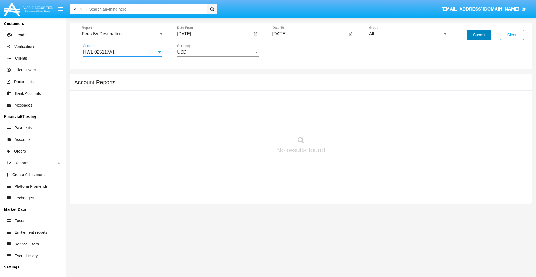
click at [479, 35] on button "Submit" at bounding box center [479, 35] width 24 height 10
click at [123, 34] on span "Report" at bounding box center [120, 34] width 77 height 5
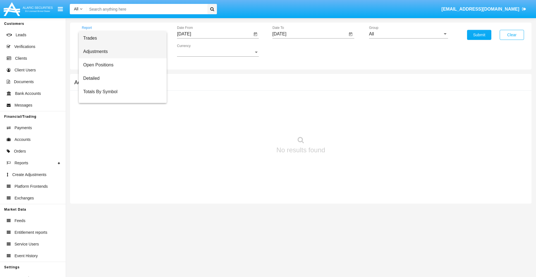
click at [120, 52] on span "Adjustments" at bounding box center [122, 51] width 79 height 13
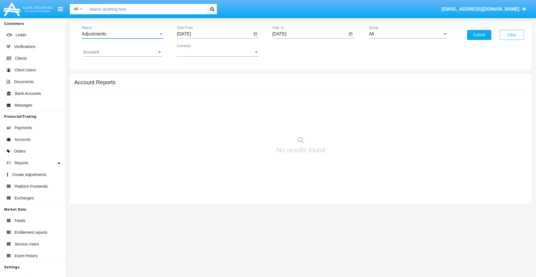
click at [214, 34] on input "[DATE]" at bounding box center [214, 34] width 75 height 5
click at [195, 50] on span "[DATE]" at bounding box center [190, 50] width 12 height 4
click at [249, 123] on div "2025" at bounding box center [249, 123] width 18 height 10
click at [249, 90] on div "AUG" at bounding box center [249, 90] width 18 height 10
click at [253, 97] on div "16" at bounding box center [253, 97] width 10 height 10
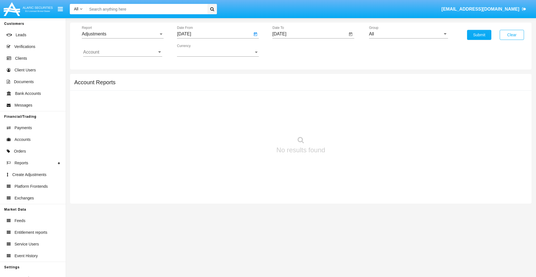
type input "[DATE]"
click at [309, 34] on input "[DATE]" at bounding box center [309, 34] width 75 height 5
click at [290, 50] on span "[DATE]" at bounding box center [286, 50] width 12 height 4
click at [344, 123] on div "2025" at bounding box center [344, 123] width 18 height 10
click at [285, 101] on div "SEP" at bounding box center [286, 101] width 18 height 10
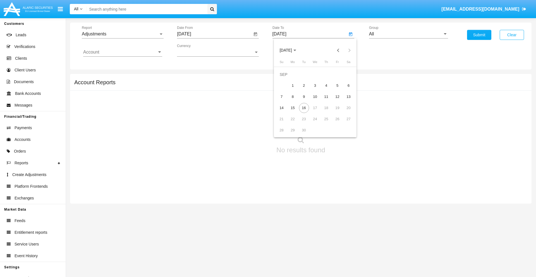
click at [304, 108] on div "16" at bounding box center [304, 108] width 10 height 10
type input "[DATE]"
click at [408, 34] on input "All" at bounding box center [408, 34] width 79 height 5
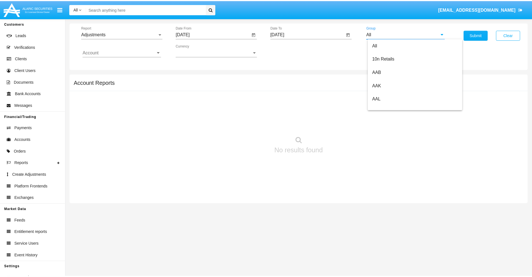
scroll to position [125, 0]
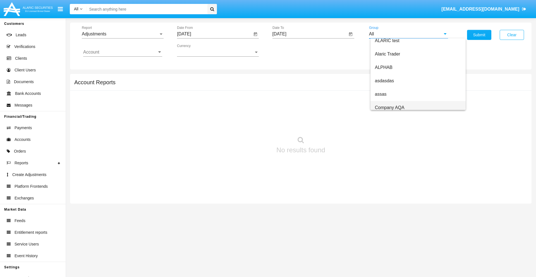
click at [389, 107] on span "Company AQA" at bounding box center [390, 107] width 30 height 5
type input "Company AQA"
click at [123, 52] on input "Account" at bounding box center [122, 52] width 79 height 5
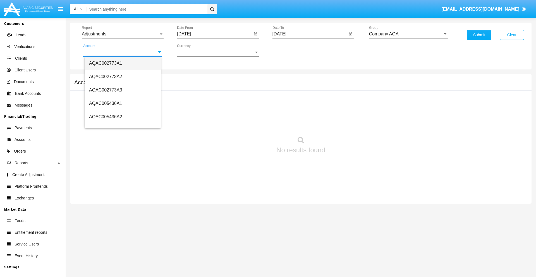
click at [105, 63] on span "AQAC002773A1" at bounding box center [105, 63] width 33 height 5
type input "AQAC002773A1"
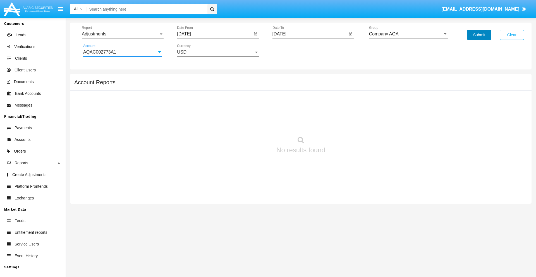
click at [479, 35] on button "Submit" at bounding box center [479, 35] width 24 height 10
click at [123, 34] on span "Report" at bounding box center [120, 34] width 77 height 5
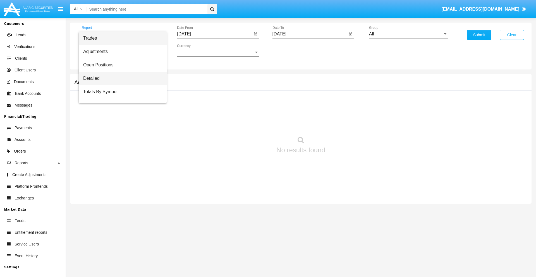
click at [120, 78] on span "Detailed" at bounding box center [122, 78] width 79 height 13
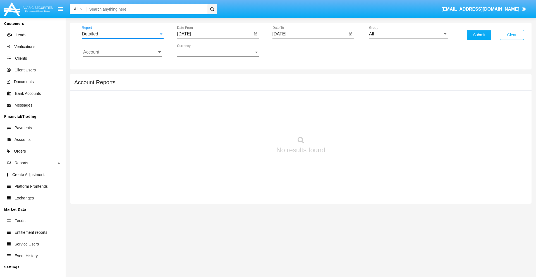
click at [214, 34] on input "[DATE]" at bounding box center [214, 34] width 75 height 5
click at [195, 50] on span "[DATE]" at bounding box center [190, 50] width 12 height 4
click at [249, 123] on div "2025" at bounding box center [249, 123] width 18 height 10
click at [190, 101] on div "SEP" at bounding box center [191, 101] width 18 height 10
click at [253, 85] on div "6" at bounding box center [253, 86] width 10 height 10
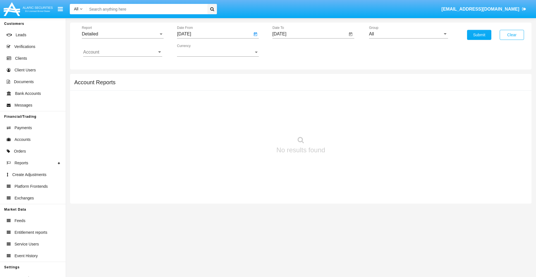
type input "09/06/25"
click at [309, 34] on input "[DATE]" at bounding box center [309, 34] width 75 height 5
click at [290, 50] on span "[DATE]" at bounding box center [286, 50] width 12 height 4
click at [344, 123] on div "2025" at bounding box center [344, 123] width 18 height 10
click at [285, 101] on div "SEP" at bounding box center [286, 101] width 18 height 10
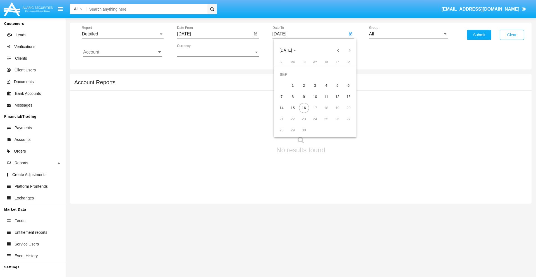
click at [304, 108] on div "16" at bounding box center [304, 108] width 10 height 10
type input "[DATE]"
click at [408, 34] on input "All" at bounding box center [408, 34] width 79 height 5
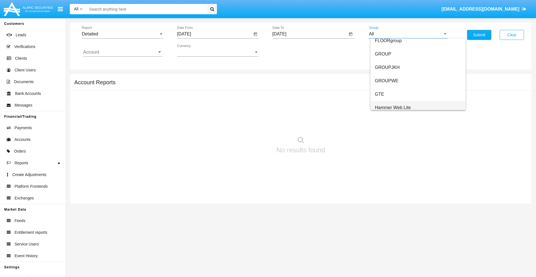
click at [393, 107] on span "Hammer Web Lite" at bounding box center [393, 107] width 36 height 5
type input "Hammer Web Lite"
click at [123, 52] on input "Account" at bounding box center [122, 52] width 79 height 5
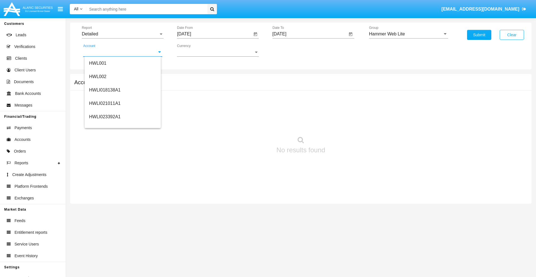
click at [104, 208] on span "HWLI025117A1" at bounding box center [105, 210] width 32 height 5
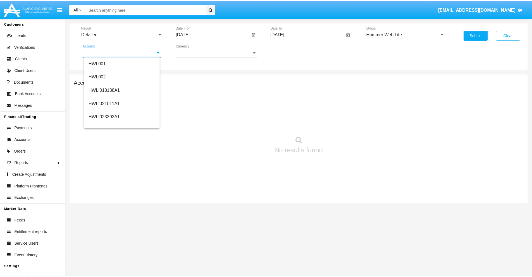
scroll to position [0, 0]
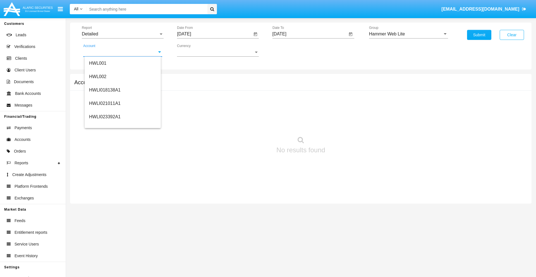
type input "HWLI025117A1"
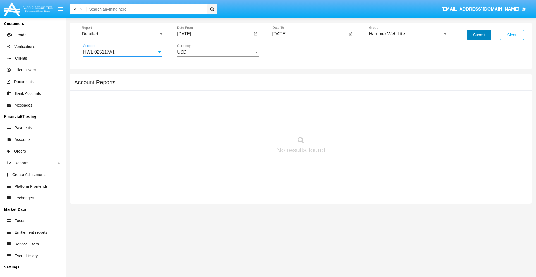
click at [479, 35] on button "Submit" at bounding box center [479, 35] width 24 height 10
click at [123, 34] on span "Report" at bounding box center [120, 34] width 77 height 5
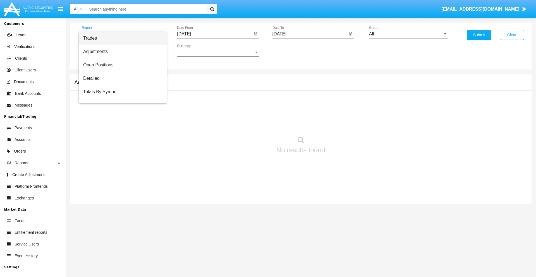
scroll to position [36, 0]
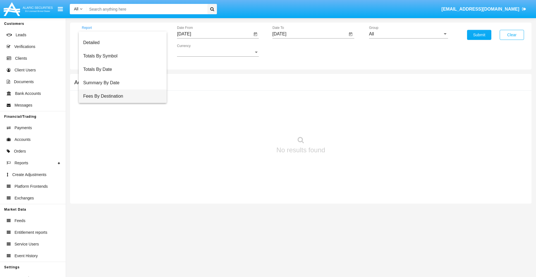
click at [120, 96] on span "Fees By Destination" at bounding box center [122, 96] width 79 height 13
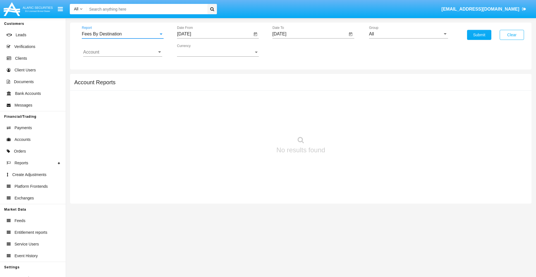
click at [214, 34] on input "[DATE]" at bounding box center [214, 34] width 75 height 5
click at [195, 50] on span "[DATE]" at bounding box center [190, 50] width 12 height 4
click at [249, 123] on div "2025" at bounding box center [249, 123] width 18 height 10
click at [210, 90] on div "JUN" at bounding box center [210, 90] width 18 height 10
click at [197, 108] on div "16" at bounding box center [197, 108] width 10 height 10
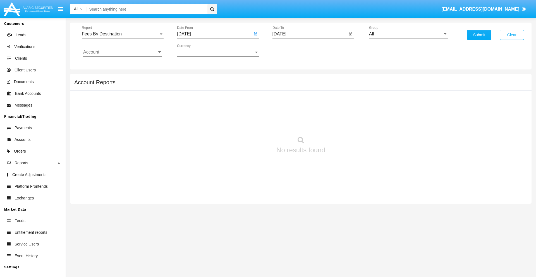
type input "[DATE]"
click at [309, 34] on input "[DATE]" at bounding box center [309, 34] width 75 height 5
click at [290, 50] on span "[DATE]" at bounding box center [286, 50] width 12 height 4
click at [344, 123] on div "2025" at bounding box center [344, 123] width 18 height 10
click at [285, 101] on div "SEP" at bounding box center [286, 101] width 18 height 10
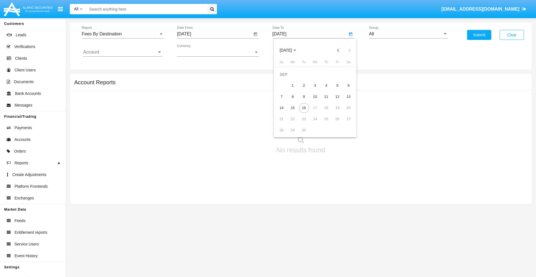
click at [304, 108] on div "16" at bounding box center [304, 108] width 10 height 10
type input "[DATE]"
click at [408, 34] on input "All" at bounding box center [408, 34] width 79 height 5
type input "Hammer Web Lite"
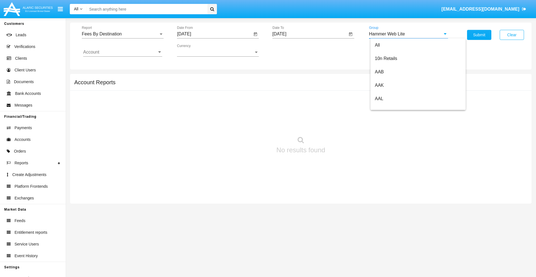
scroll to position [0, 0]
click at [123, 52] on input "Account" at bounding box center [122, 52] width 79 height 5
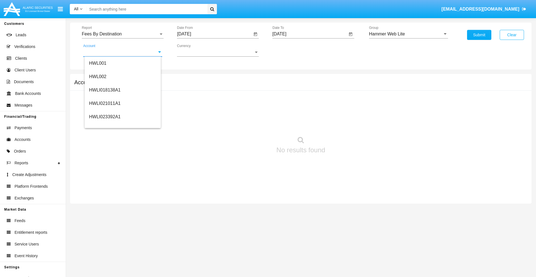
scroll to position [85, 0]
click at [104, 126] on span "HWLI025117A1" at bounding box center [105, 125] width 32 height 5
type input "HWLI025117A1"
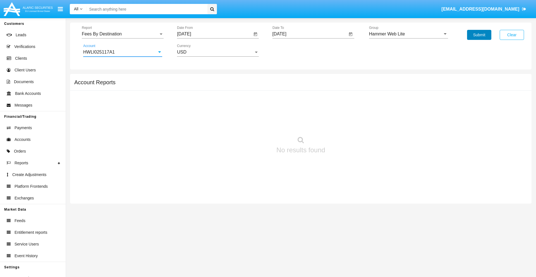
click at [479, 35] on button "Submit" at bounding box center [479, 35] width 24 height 10
click at [123, 34] on span "Report" at bounding box center [120, 34] width 77 height 5
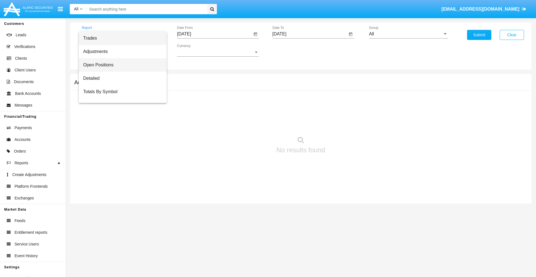
click at [120, 65] on span "Open Positions" at bounding box center [122, 64] width 79 height 13
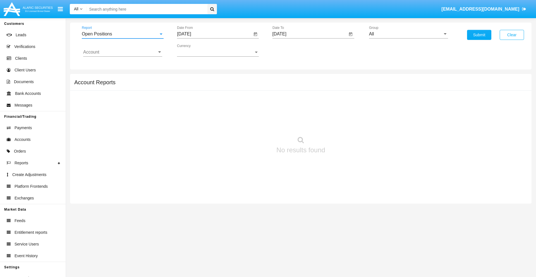
click at [214, 34] on input "[DATE]" at bounding box center [214, 34] width 75 height 5
click at [195, 50] on span "[DATE]" at bounding box center [190, 50] width 12 height 4
click at [249, 123] on div "2025" at bounding box center [249, 123] width 18 height 10
click at [249, 90] on div "AUG" at bounding box center [249, 90] width 18 height 10
click at [253, 97] on div "16" at bounding box center [253, 97] width 10 height 10
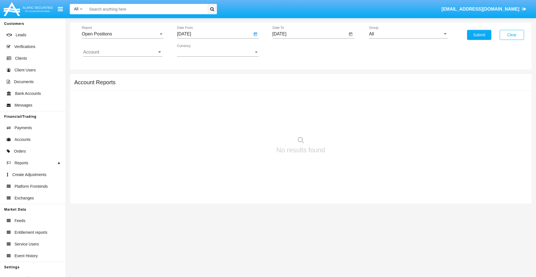
type input "[DATE]"
click at [309, 34] on input "[DATE]" at bounding box center [309, 34] width 75 height 5
click at [290, 50] on span "[DATE]" at bounding box center [286, 50] width 12 height 4
click at [344, 123] on div "2025" at bounding box center [344, 123] width 18 height 10
click at [285, 101] on div "SEP" at bounding box center [286, 101] width 18 height 10
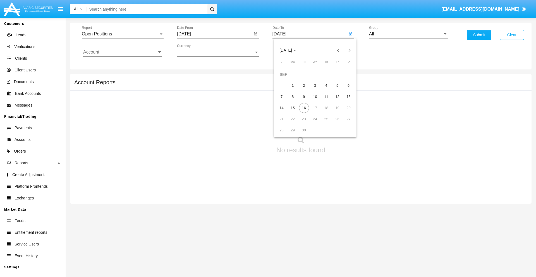
click at [304, 108] on div "16" at bounding box center [304, 108] width 10 height 10
type input "[DATE]"
click at [408, 34] on input "All" at bounding box center [408, 34] width 79 height 5
type input "Hammer Web Lite"
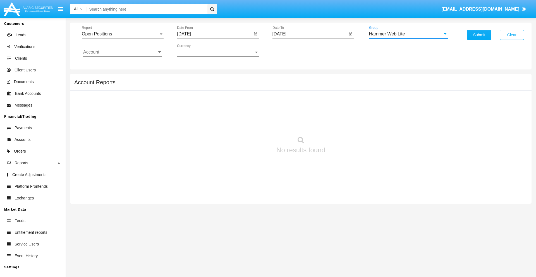
click at [123, 52] on input "Account" at bounding box center [122, 52] width 79 height 5
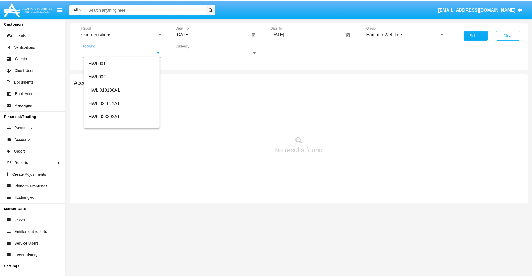
scroll to position [85, 0]
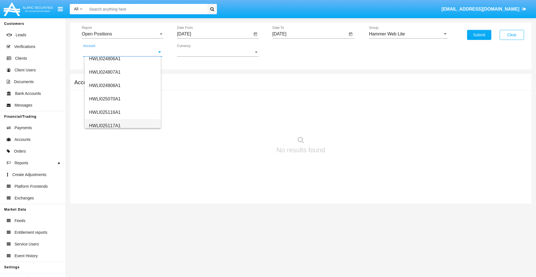
click at [104, 126] on span "HWLI025117A1" at bounding box center [105, 125] width 32 height 5
type input "HWLI025117A1"
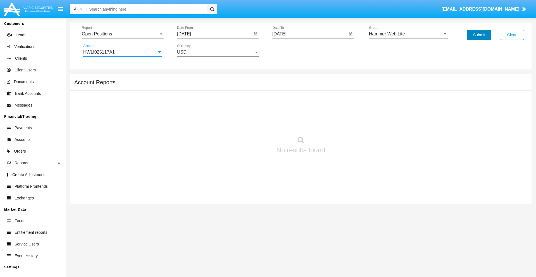
click at [479, 35] on button "Submit" at bounding box center [479, 35] width 24 height 10
click at [123, 34] on span "Report" at bounding box center [120, 34] width 77 height 5
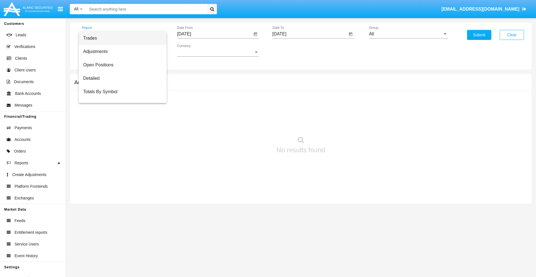
click at [120, 112] on span "Summary By Date" at bounding box center [122, 118] width 79 height 13
click at [214, 34] on input "[DATE]" at bounding box center [214, 34] width 75 height 5
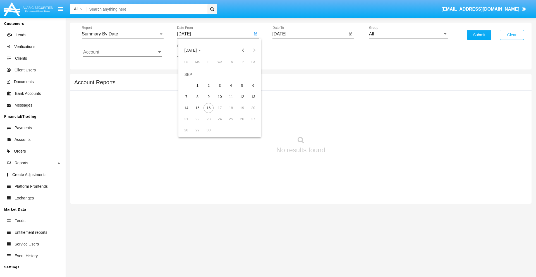
click at [195, 50] on span "[DATE]" at bounding box center [190, 50] width 12 height 4
click at [249, 123] on div "2025" at bounding box center [249, 123] width 18 height 10
click at [190, 101] on div "SEP" at bounding box center [191, 101] width 18 height 10
click at [197, 85] on div "1" at bounding box center [197, 86] width 10 height 10
type input "[DATE]"
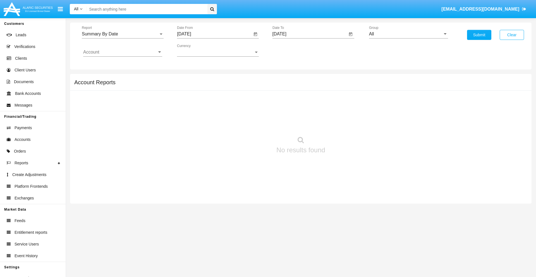
click at [309, 34] on input "[DATE]" at bounding box center [309, 34] width 75 height 5
click at [290, 50] on span "[DATE]" at bounding box center [286, 50] width 12 height 4
click at [344, 123] on div "2025" at bounding box center [344, 123] width 18 height 10
click at [285, 101] on div "SEP" at bounding box center [286, 101] width 18 height 10
click at [304, 108] on div "16" at bounding box center [304, 108] width 10 height 10
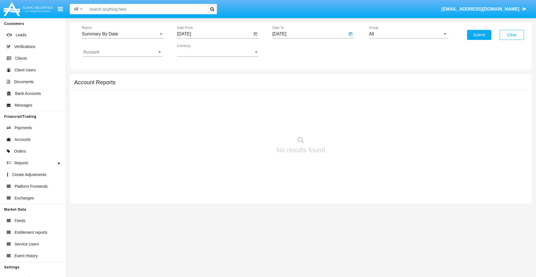
type input "[DATE]"
click at [408, 34] on input "All" at bounding box center [408, 34] width 79 height 5
type input "Hammer Web Lite"
click at [123, 52] on input "Account" at bounding box center [122, 52] width 79 height 5
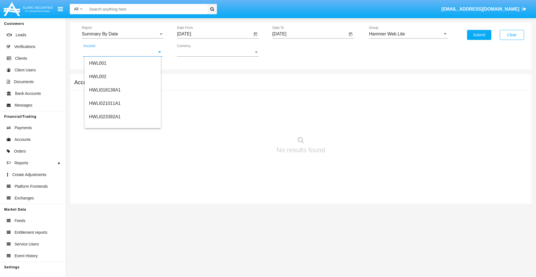
scroll to position [85, 0]
click at [104, 126] on span "HWLI025117A1" at bounding box center [105, 125] width 32 height 5
type input "HWLI025117A1"
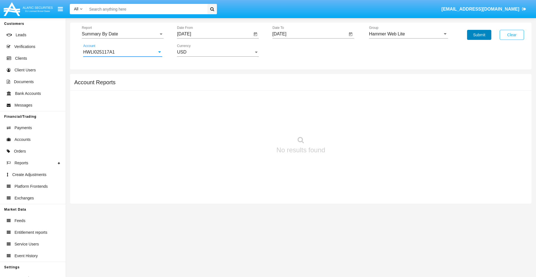
click at [479, 35] on button "Submit" at bounding box center [479, 35] width 24 height 10
click at [123, 34] on span "Report" at bounding box center [120, 34] width 77 height 5
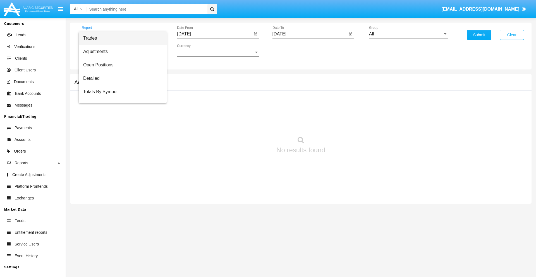
scroll to position [9, 0]
click at [120, 96] on span "Totals By Date" at bounding box center [122, 96] width 79 height 13
click at [214, 34] on input "[DATE]" at bounding box center [214, 34] width 75 height 5
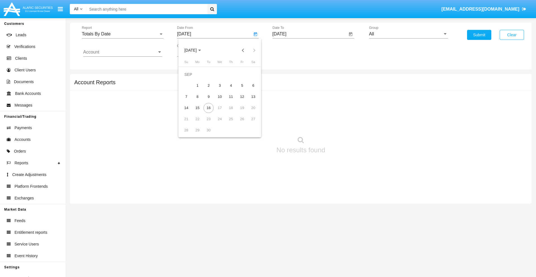
click at [195, 50] on span "[DATE]" at bounding box center [190, 50] width 12 height 4
click at [249, 123] on div "2025" at bounding box center [249, 123] width 18 height 10
click at [190, 101] on div "SEP" at bounding box center [191, 101] width 18 height 10
click at [197, 85] on div "1" at bounding box center [197, 86] width 10 height 10
type input "[DATE]"
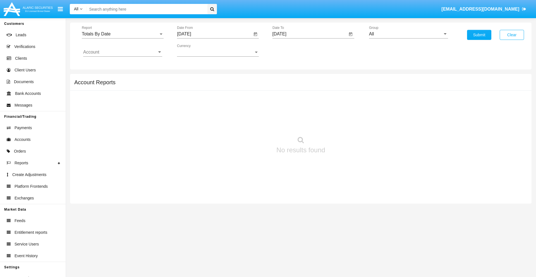
click at [309, 34] on input "[DATE]" at bounding box center [309, 34] width 75 height 5
click at [290, 50] on span "[DATE]" at bounding box center [286, 50] width 12 height 4
click at [344, 123] on div "2025" at bounding box center [344, 123] width 18 height 10
click at [285, 101] on div "SEP" at bounding box center [286, 101] width 18 height 10
click at [304, 108] on div "16" at bounding box center [304, 108] width 10 height 10
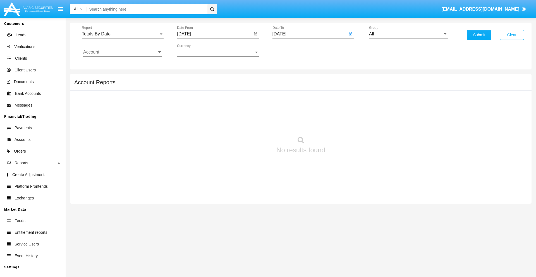
type input "[DATE]"
click at [408, 34] on input "All" at bounding box center [408, 34] width 79 height 5
click at [393, 107] on span "Hammer Web Lite" at bounding box center [393, 107] width 36 height 5
type input "Hammer Web Lite"
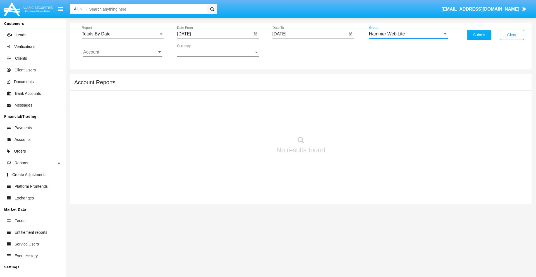
click at [123, 52] on input "Account" at bounding box center [122, 52] width 79 height 5
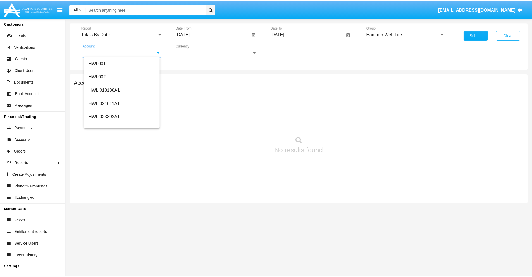
scroll to position [85, 0]
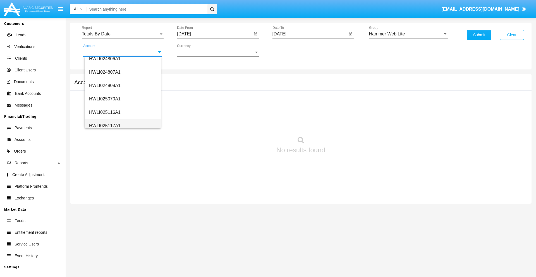
click at [104, 126] on span "HWLI025117A1" at bounding box center [105, 125] width 32 height 5
type input "HWLI025117A1"
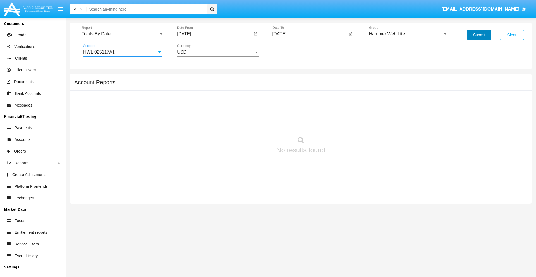
click at [479, 35] on button "Submit" at bounding box center [479, 35] width 24 height 10
click at [123, 34] on span "Report" at bounding box center [120, 34] width 77 height 5
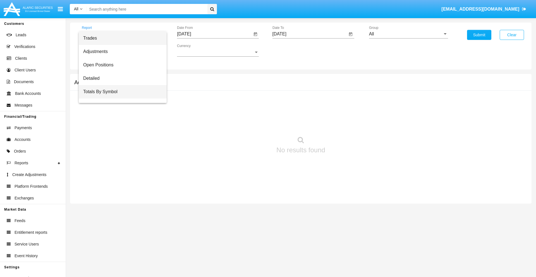
click at [120, 92] on span "Totals By Symbol" at bounding box center [122, 91] width 79 height 13
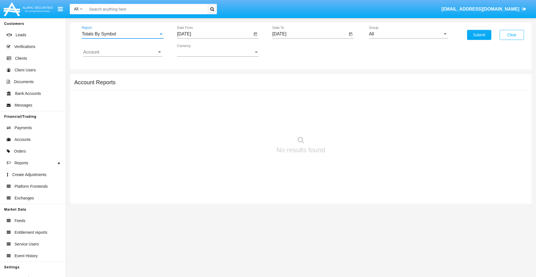
click at [214, 34] on input "[DATE]" at bounding box center [214, 34] width 75 height 5
click at [195, 50] on span "[DATE]" at bounding box center [190, 50] width 12 height 4
click at [249, 123] on div "2025" at bounding box center [249, 123] width 18 height 10
click at [249, 90] on div "AUG" at bounding box center [249, 90] width 18 height 10
click at [186, 108] on div "17" at bounding box center [186, 108] width 10 height 10
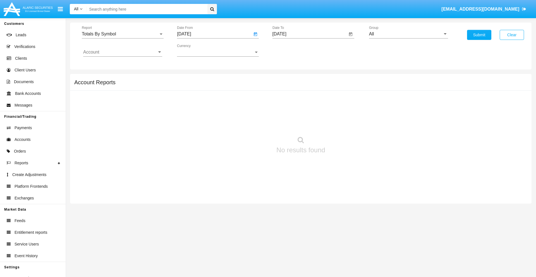
type input "[DATE]"
click at [309, 34] on input "[DATE]" at bounding box center [309, 34] width 75 height 5
click at [290, 50] on span "[DATE]" at bounding box center [286, 50] width 12 height 4
click at [344, 123] on div "2025" at bounding box center [344, 123] width 18 height 10
click at [285, 101] on div "SEP" at bounding box center [286, 101] width 18 height 10
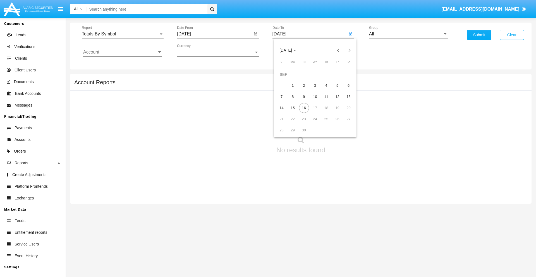
click at [304, 108] on div "16" at bounding box center [304, 108] width 10 height 10
type input "[DATE]"
click at [408, 34] on input "All" at bounding box center [408, 34] width 79 height 5
type input "Hammer Web Lite"
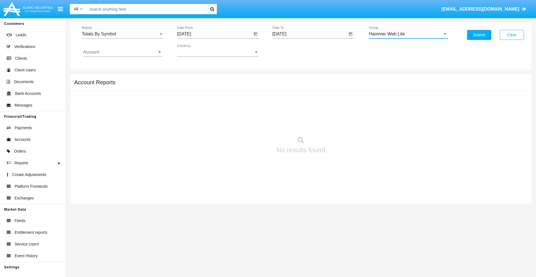
click at [123, 52] on input "Account" at bounding box center [122, 52] width 79 height 5
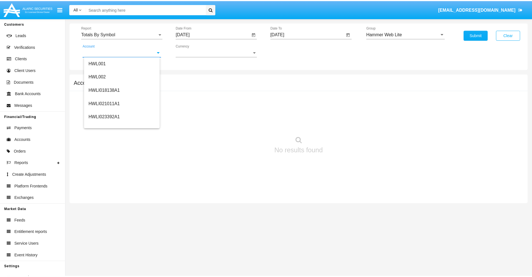
scroll to position [85, 0]
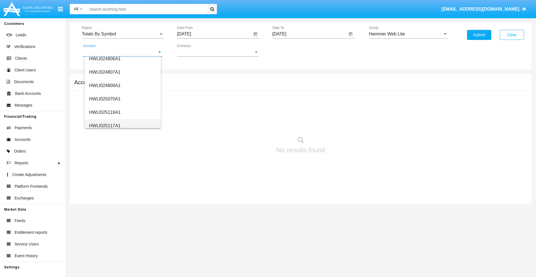
click at [104, 126] on span "HWLI025117A1" at bounding box center [105, 125] width 32 height 5
type input "HWLI025117A1"
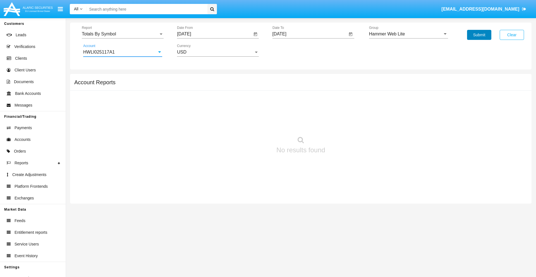
click at [479, 35] on button "Submit" at bounding box center [479, 35] width 24 height 10
click at [123, 34] on span "Report" at bounding box center [120, 34] width 77 height 5
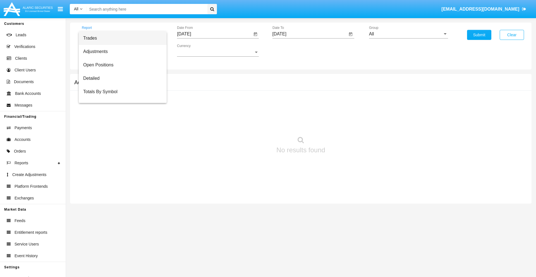
click at [120, 38] on span "Trades" at bounding box center [122, 38] width 79 height 13
click at [214, 34] on input "[DATE]" at bounding box center [214, 34] width 75 height 5
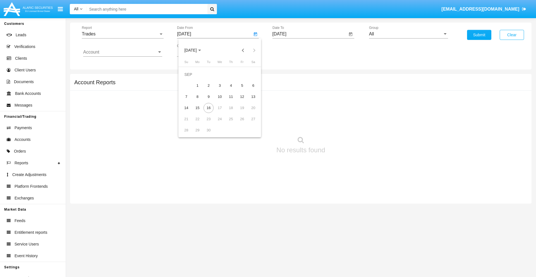
click at [195, 50] on span "[DATE]" at bounding box center [190, 50] width 12 height 4
click at [249, 123] on div "2025" at bounding box center [249, 123] width 18 height 10
click at [210, 90] on div "JUN" at bounding box center [210, 90] width 18 height 10
click at [197, 108] on div "16" at bounding box center [197, 108] width 10 height 10
type input "[DATE]"
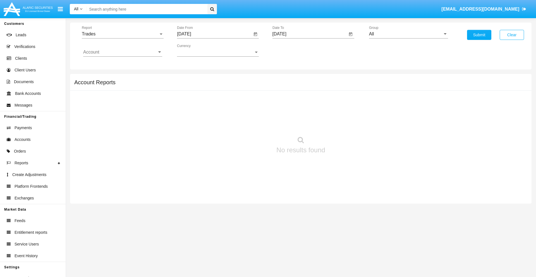
click at [309, 34] on input "[DATE]" at bounding box center [309, 34] width 75 height 5
click at [290, 50] on span "[DATE]" at bounding box center [286, 50] width 12 height 4
click at [344, 123] on div "2025" at bounding box center [344, 123] width 18 height 10
click at [285, 101] on div "SEP" at bounding box center [286, 101] width 18 height 10
click at [304, 108] on div "16" at bounding box center [304, 108] width 10 height 10
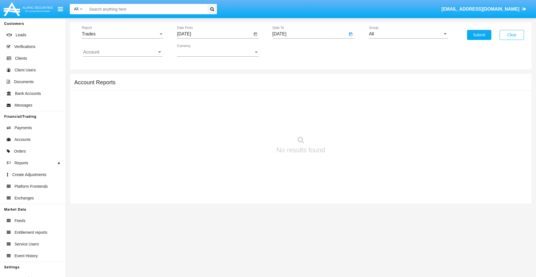
type input "[DATE]"
click at [408, 34] on input "All" at bounding box center [408, 34] width 79 height 5
click at [393, 107] on span "Hammer Web Lite" at bounding box center [393, 107] width 36 height 5
type input "Hammer Web Lite"
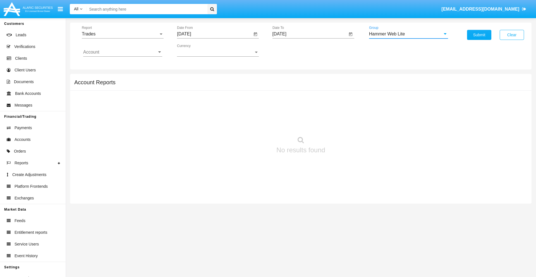
click at [123, 52] on input "Account" at bounding box center [122, 52] width 79 height 5
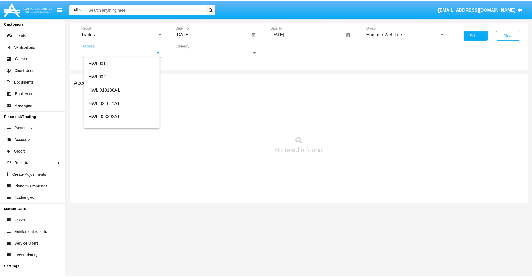
scroll to position [85, 0]
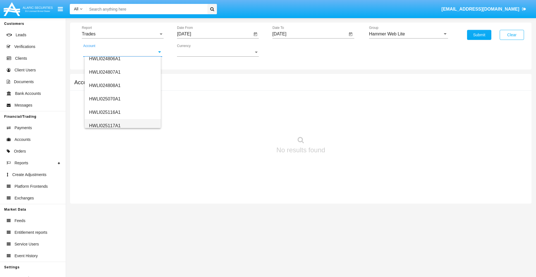
click at [104, 126] on span "HWLI025117A1" at bounding box center [105, 125] width 32 height 5
type input "HWLI025117A1"
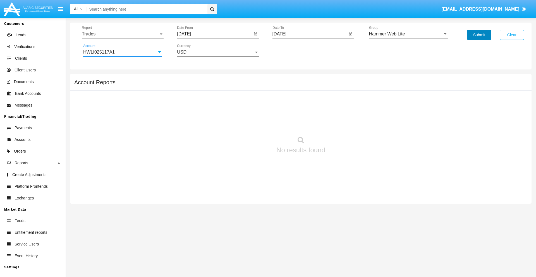
click at [479, 35] on button "Submit" at bounding box center [479, 35] width 24 height 10
click at [123, 34] on span "Report" at bounding box center [120, 34] width 77 height 5
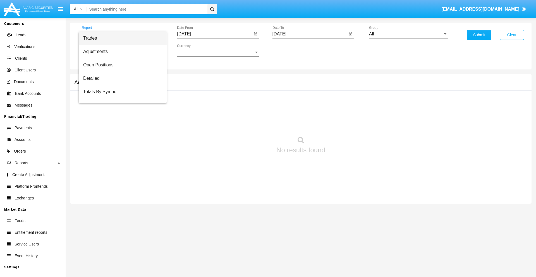
click at [120, 38] on span "Trades" at bounding box center [122, 38] width 79 height 13
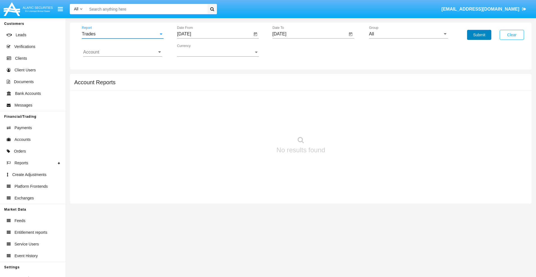
click at [479, 35] on button "Submit" at bounding box center [479, 35] width 24 height 10
click at [123, 34] on span "Report" at bounding box center [120, 34] width 77 height 5
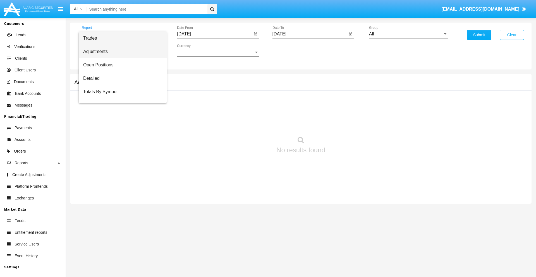
click at [120, 52] on span "Adjustments" at bounding box center [122, 51] width 79 height 13
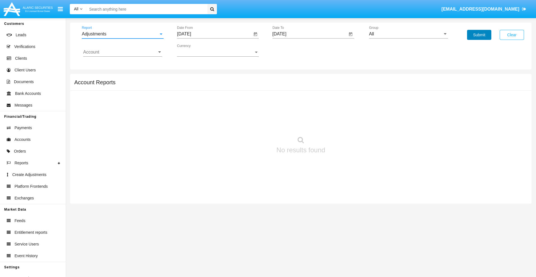
click at [479, 35] on button "Submit" at bounding box center [479, 35] width 24 height 10
click at [123, 34] on span "Report" at bounding box center [120, 34] width 77 height 5
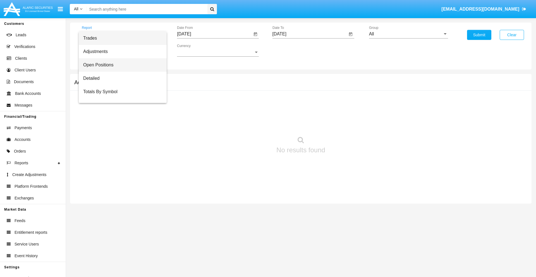
click at [120, 65] on span "Open Positions" at bounding box center [122, 64] width 79 height 13
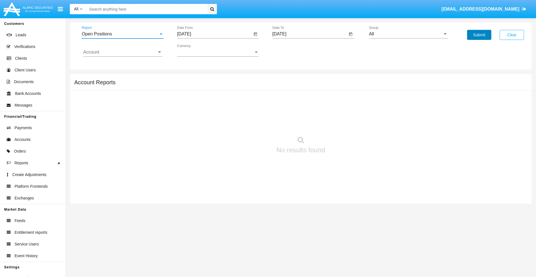
click at [479, 35] on button "Submit" at bounding box center [479, 35] width 24 height 10
click at [123, 34] on span "Report" at bounding box center [120, 34] width 77 height 5
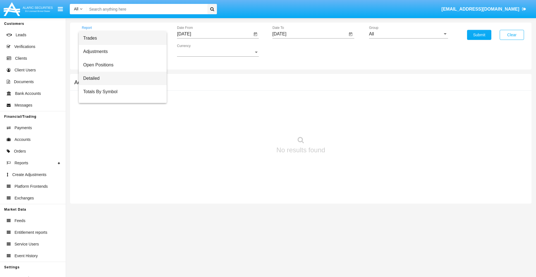
click at [120, 78] on span "Detailed" at bounding box center [122, 78] width 79 height 13
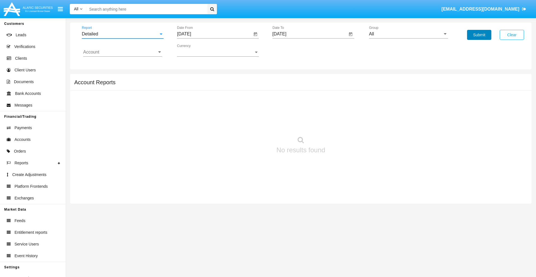
click at [479, 35] on button "Submit" at bounding box center [479, 35] width 24 height 10
click at [123, 34] on span "Report" at bounding box center [120, 34] width 77 height 5
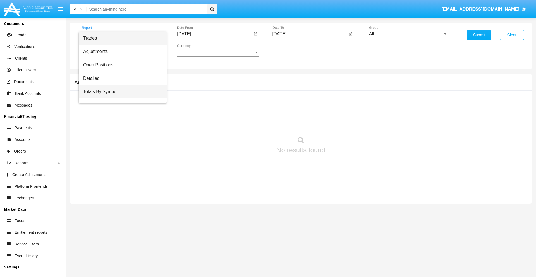
click at [120, 92] on span "Totals By Symbol" at bounding box center [122, 91] width 79 height 13
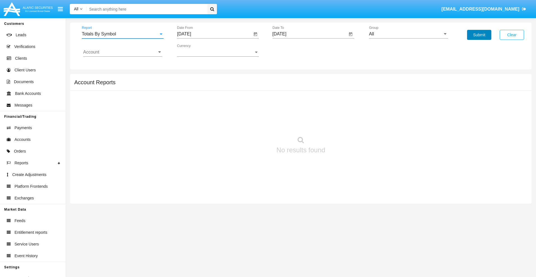
click at [479, 35] on button "Submit" at bounding box center [479, 35] width 24 height 10
click at [123, 34] on span "Report" at bounding box center [120, 34] width 77 height 5
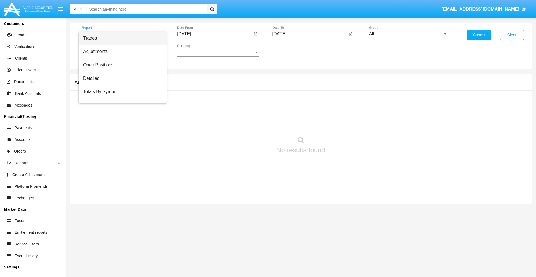
scroll to position [9, 0]
click at [120, 96] on span "Totals By Date" at bounding box center [122, 96] width 79 height 13
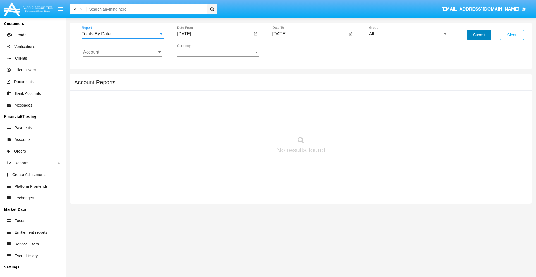
click at [479, 35] on button "Submit" at bounding box center [479, 35] width 24 height 10
click at [123, 34] on span "Report" at bounding box center [120, 34] width 77 height 5
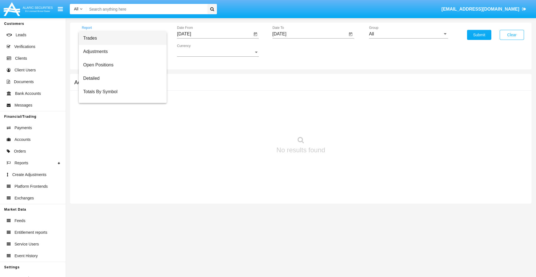
scroll to position [22, 0]
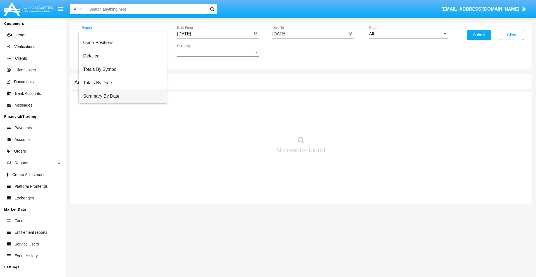
click at [120, 96] on span "Summary By Date" at bounding box center [122, 96] width 79 height 13
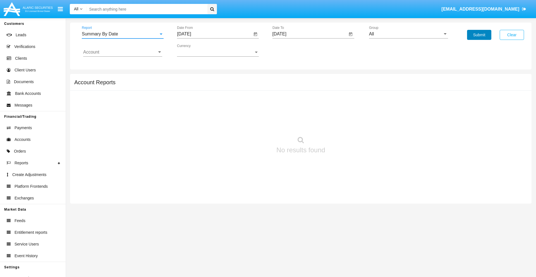
click at [479, 35] on button "Submit" at bounding box center [479, 35] width 24 height 10
